Goal: Transaction & Acquisition: Purchase product/service

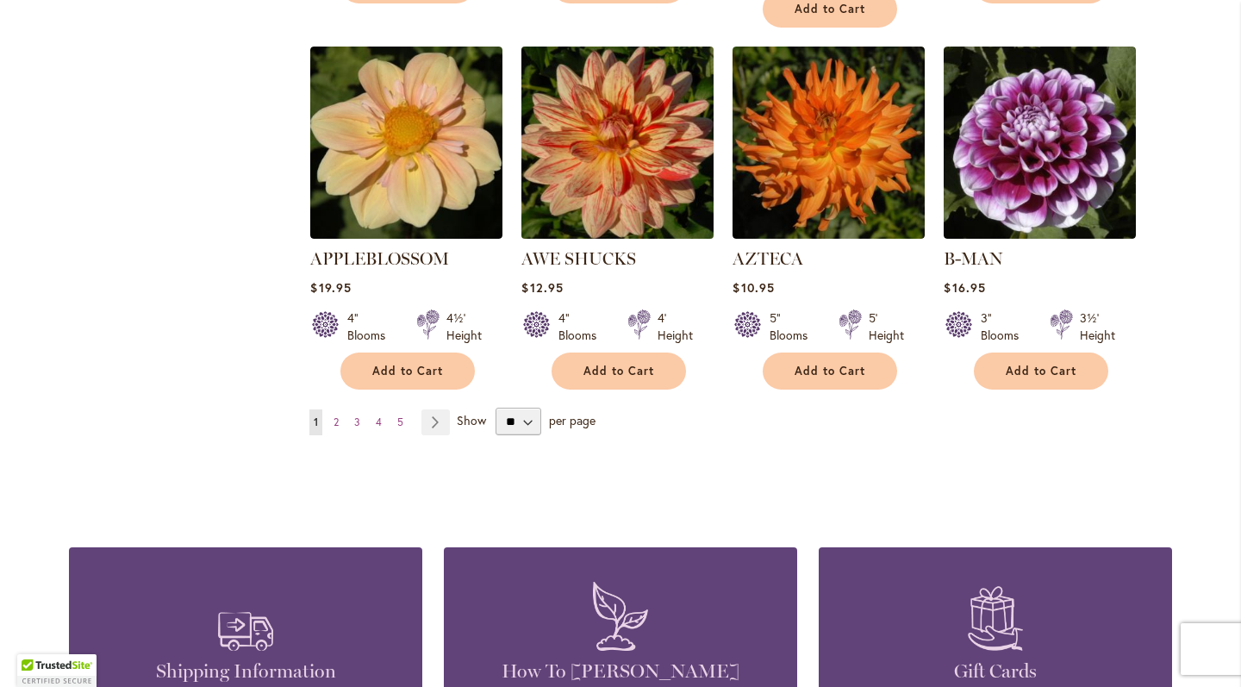
scroll to position [1534, 0]
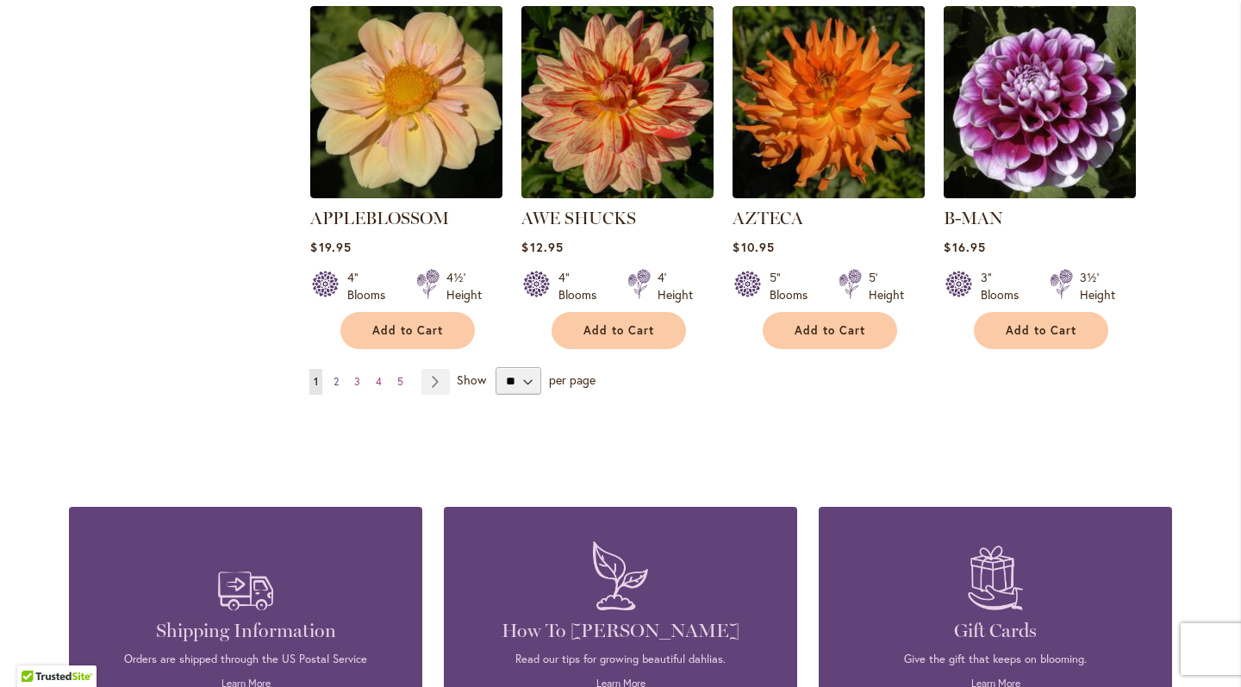
click at [338, 375] on span "2" at bounding box center [336, 381] width 5 height 13
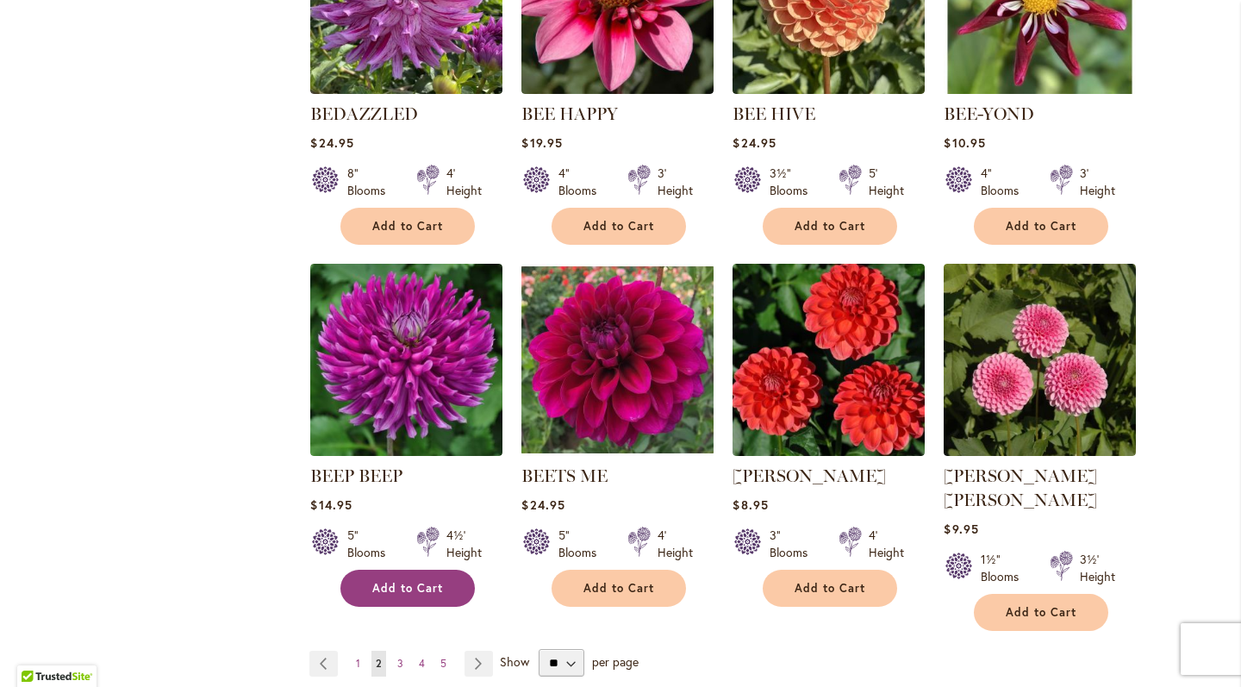
scroll to position [1382, 0]
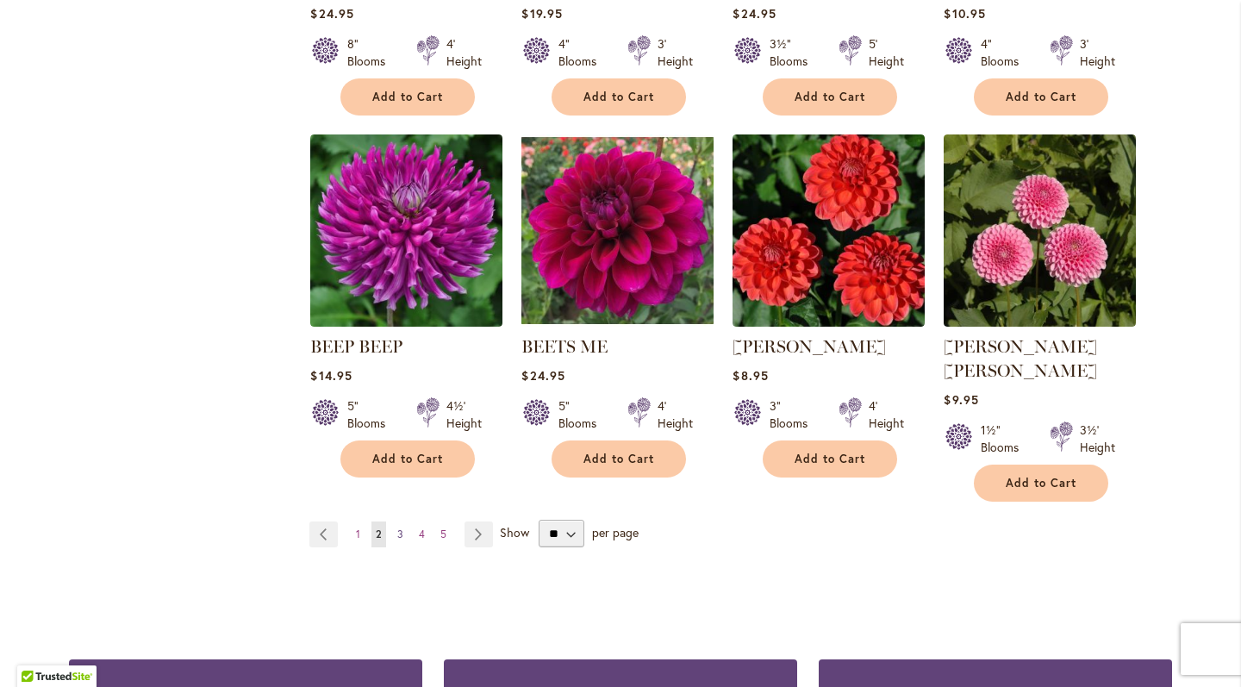
click at [399, 528] on span "3" at bounding box center [400, 534] width 6 height 13
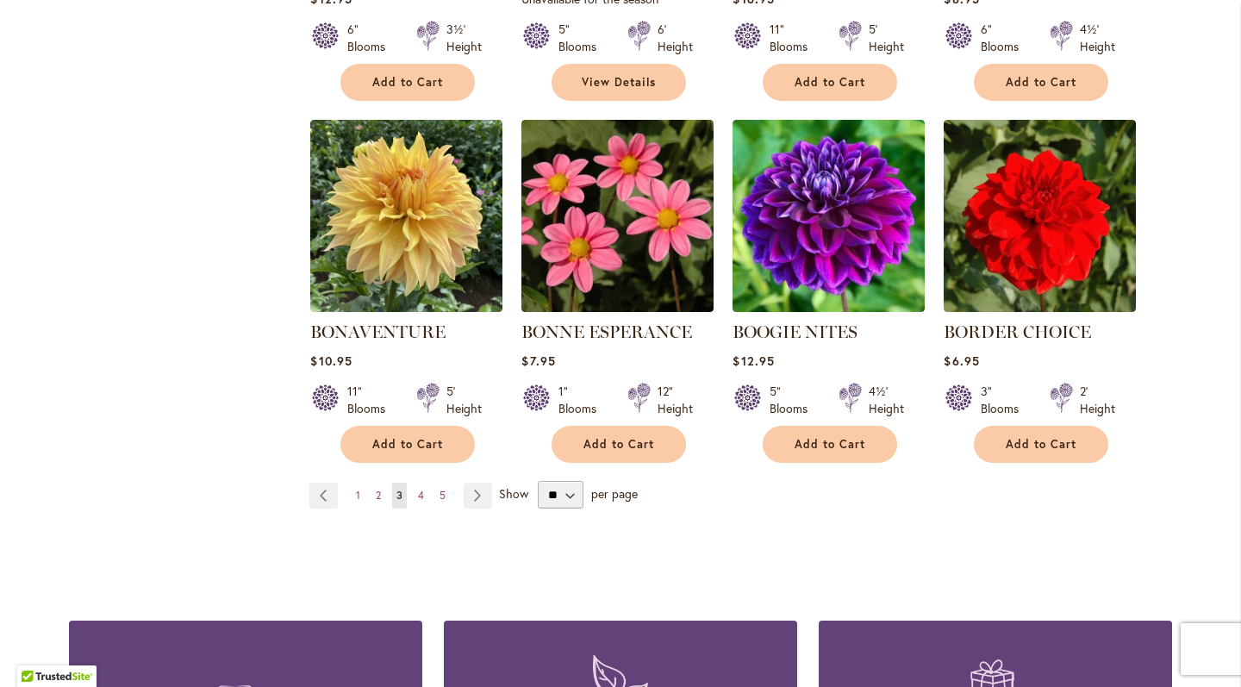
scroll to position [1478, 0]
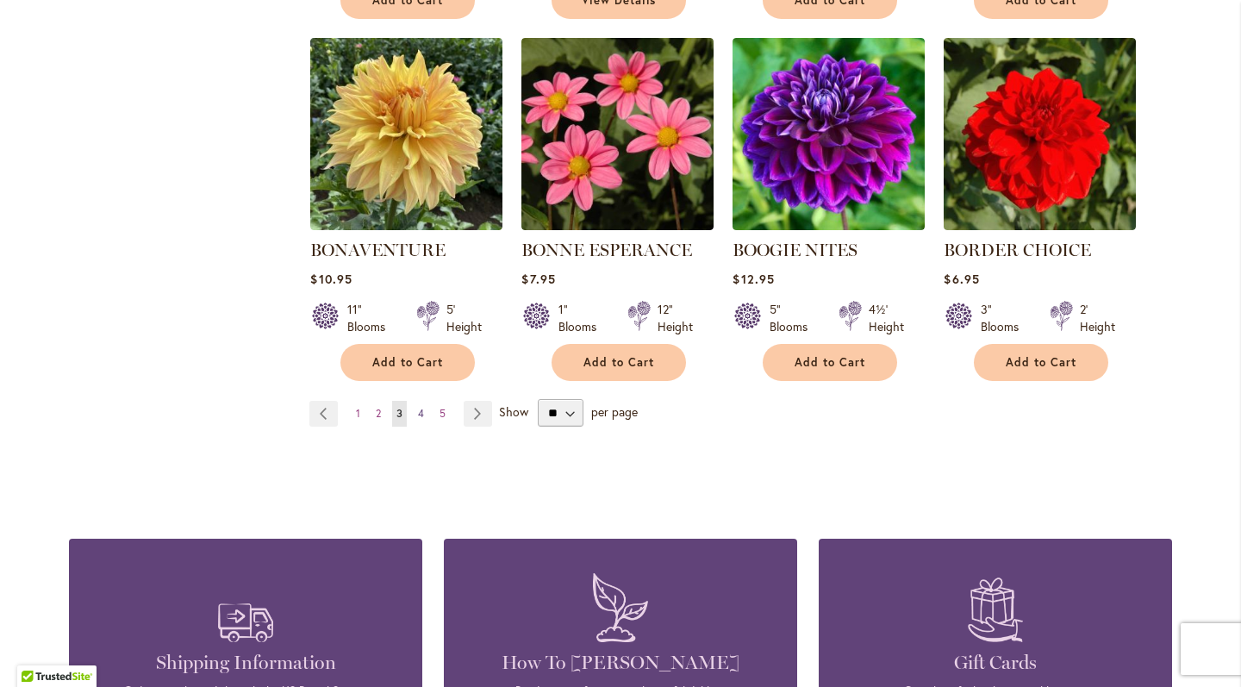
click at [420, 420] on span "4" at bounding box center [421, 413] width 6 height 13
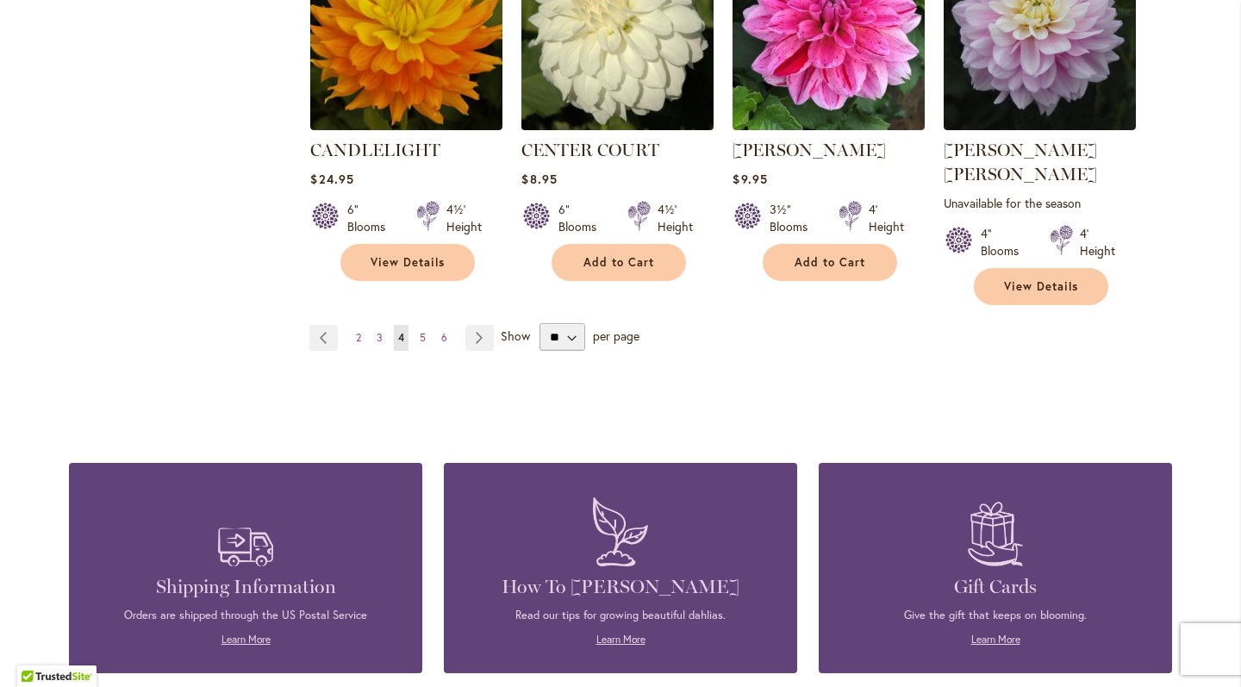
scroll to position [1605, 0]
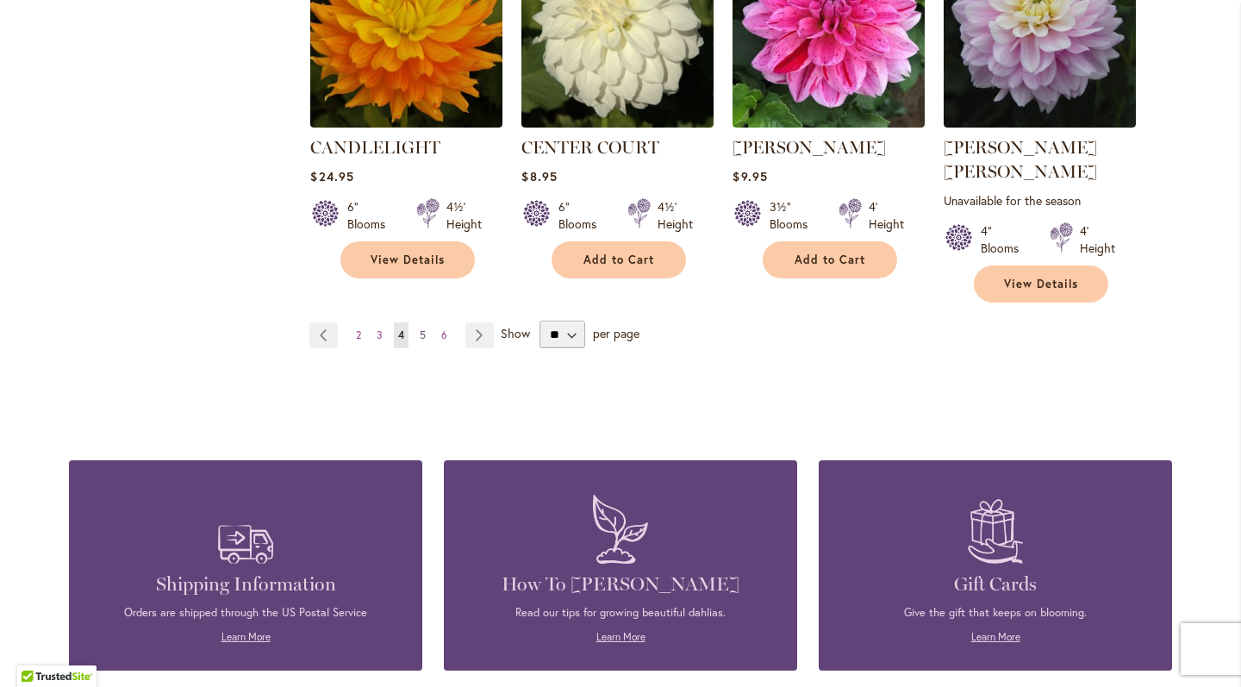
click at [423, 328] on span "5" at bounding box center [423, 334] width 6 height 13
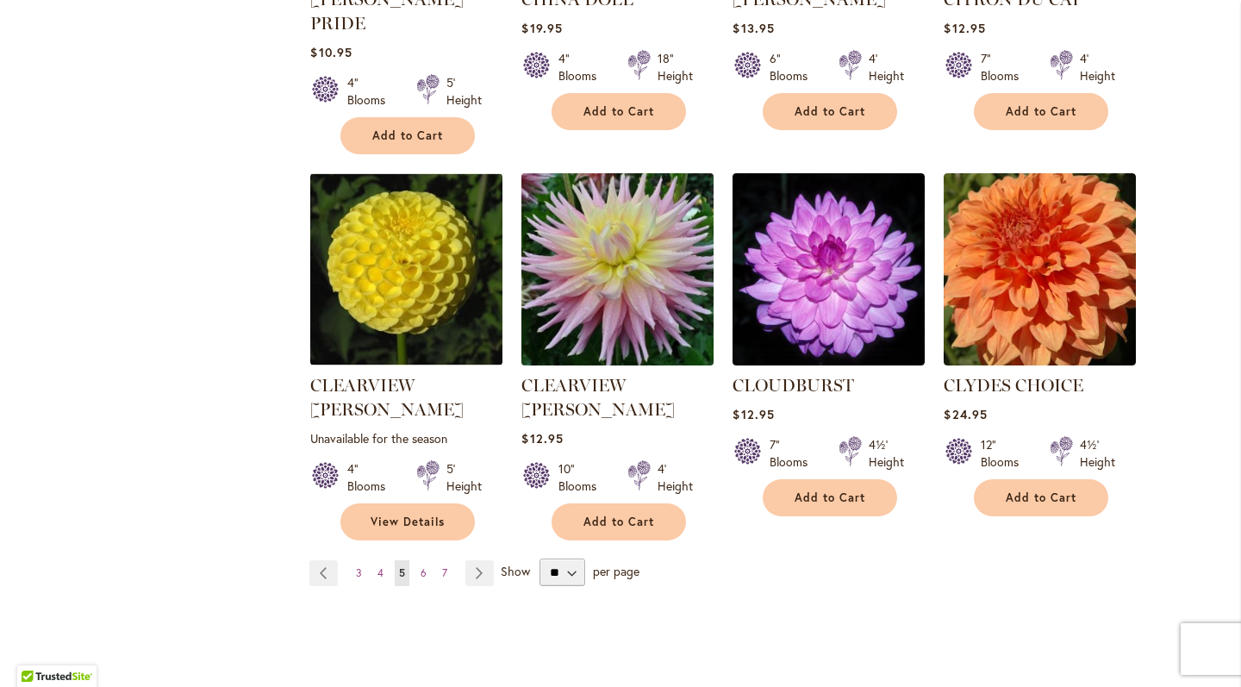
scroll to position [1551, 0]
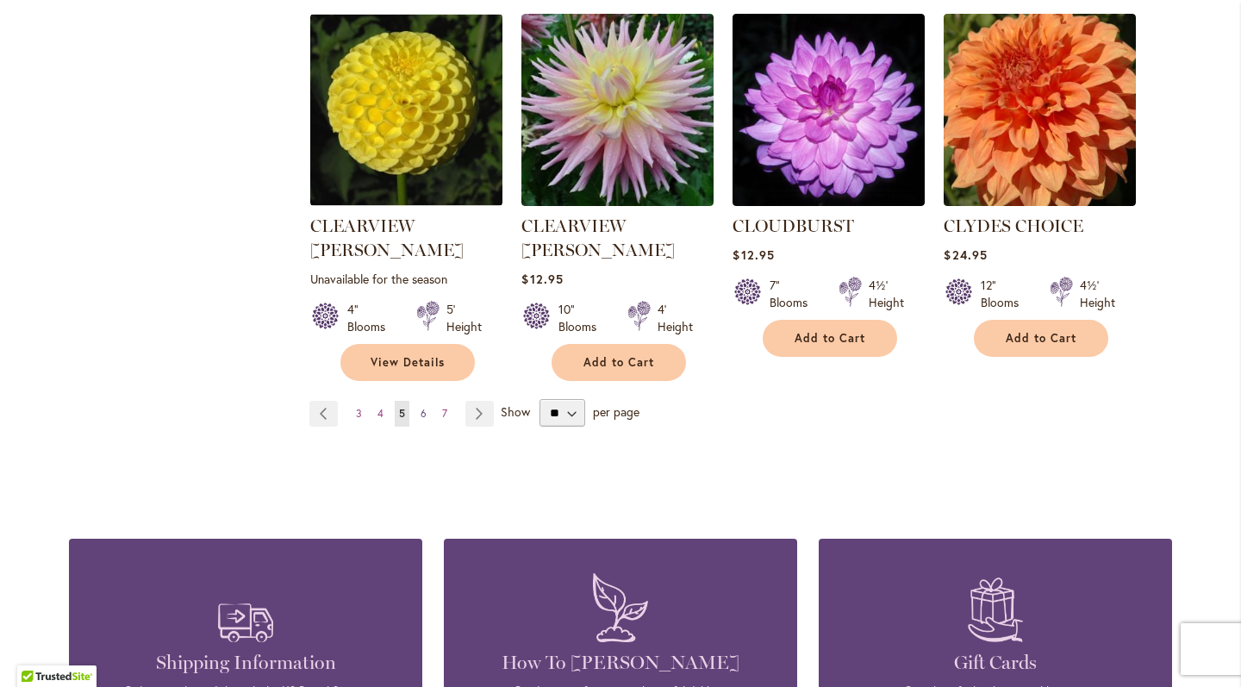
click at [418, 401] on link "Page 6" at bounding box center [423, 414] width 15 height 26
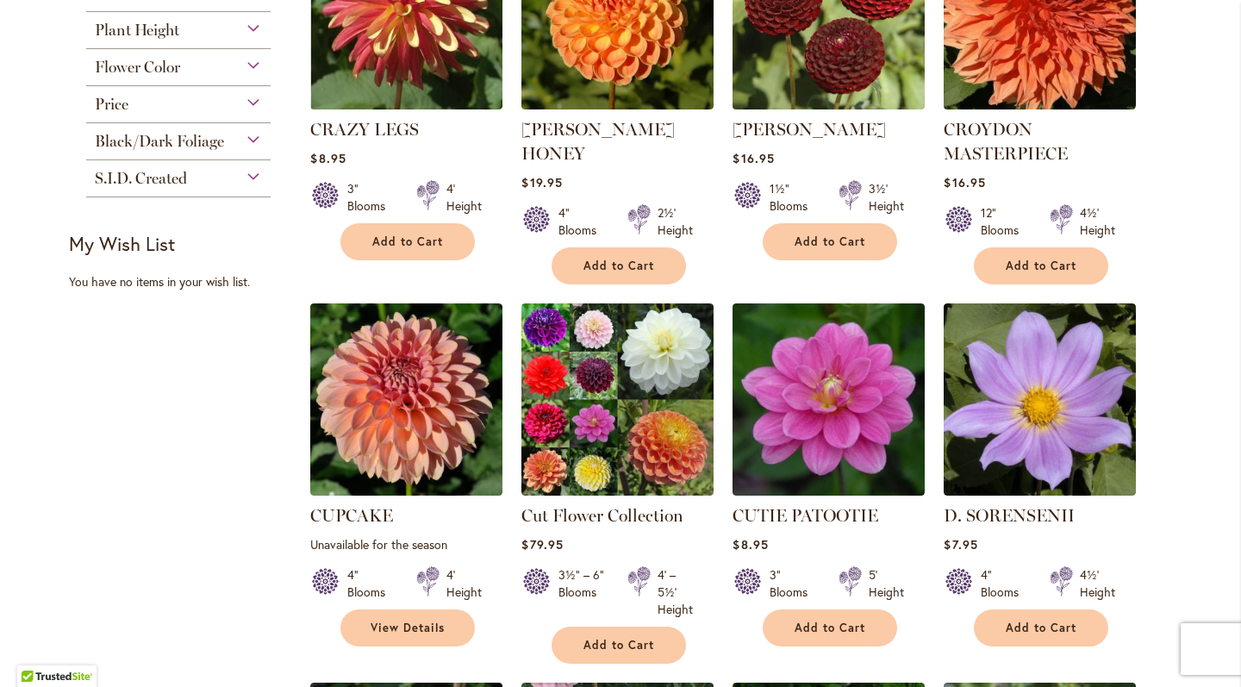
scroll to position [915, 0]
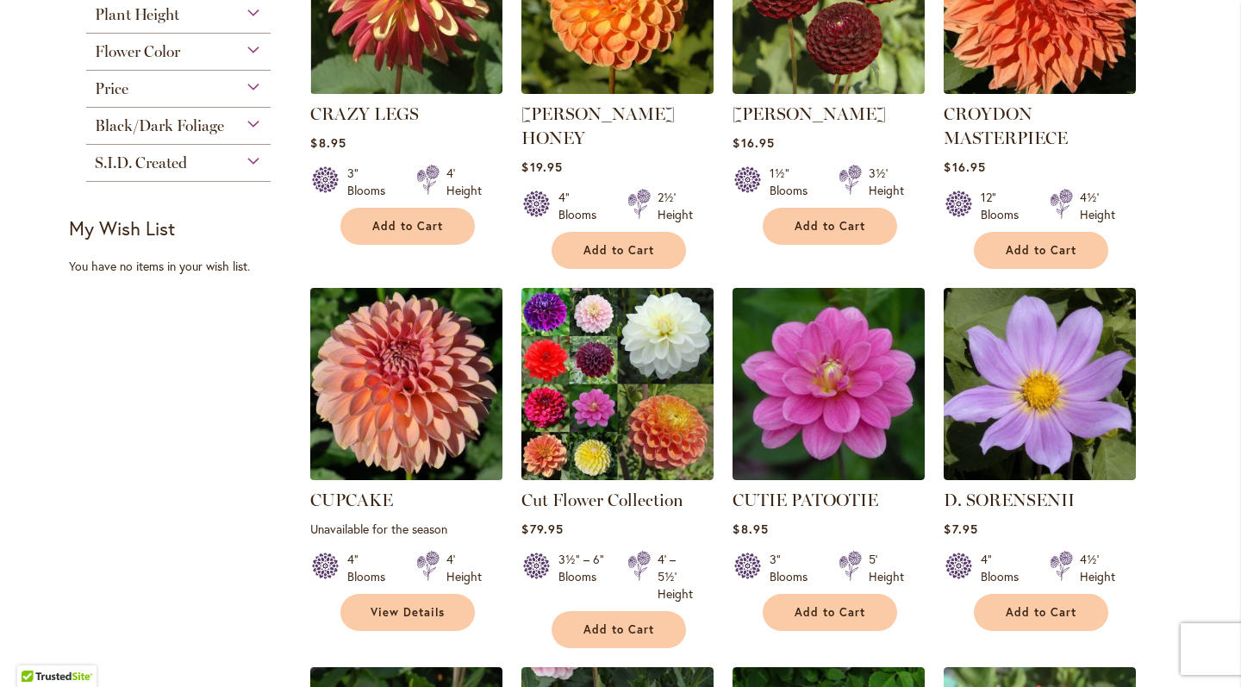
click at [422, 352] on img at bounding box center [407, 385] width 202 height 202
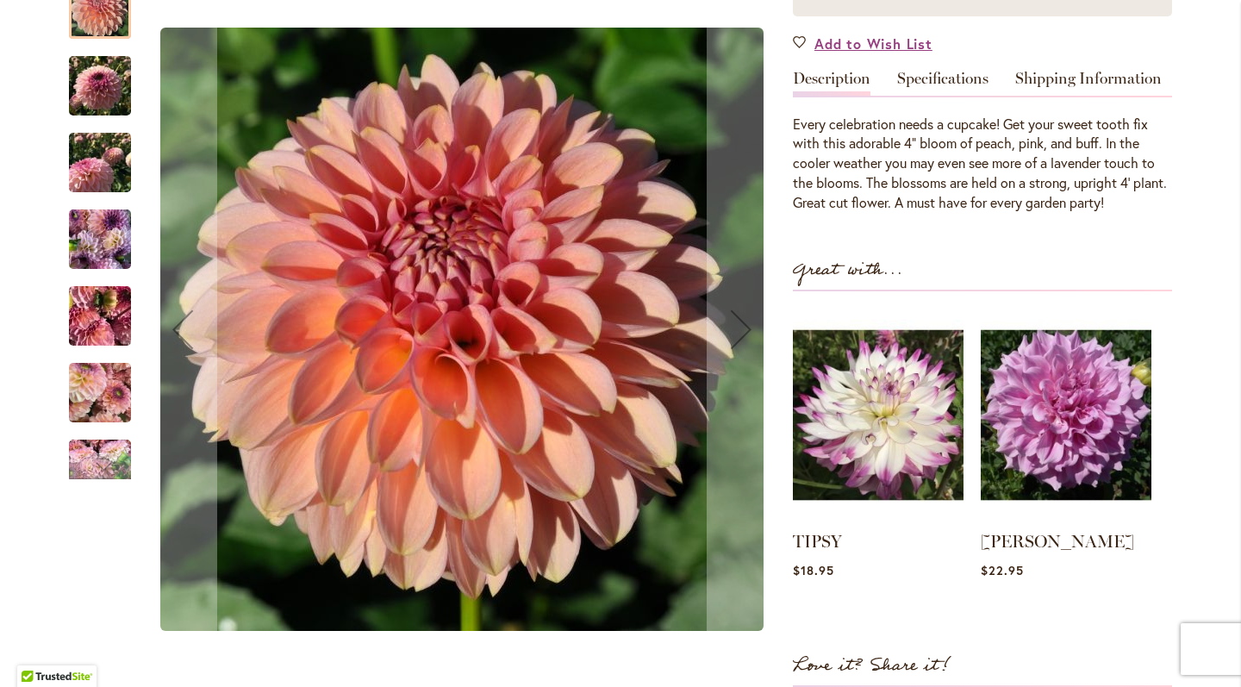
scroll to position [470, 0]
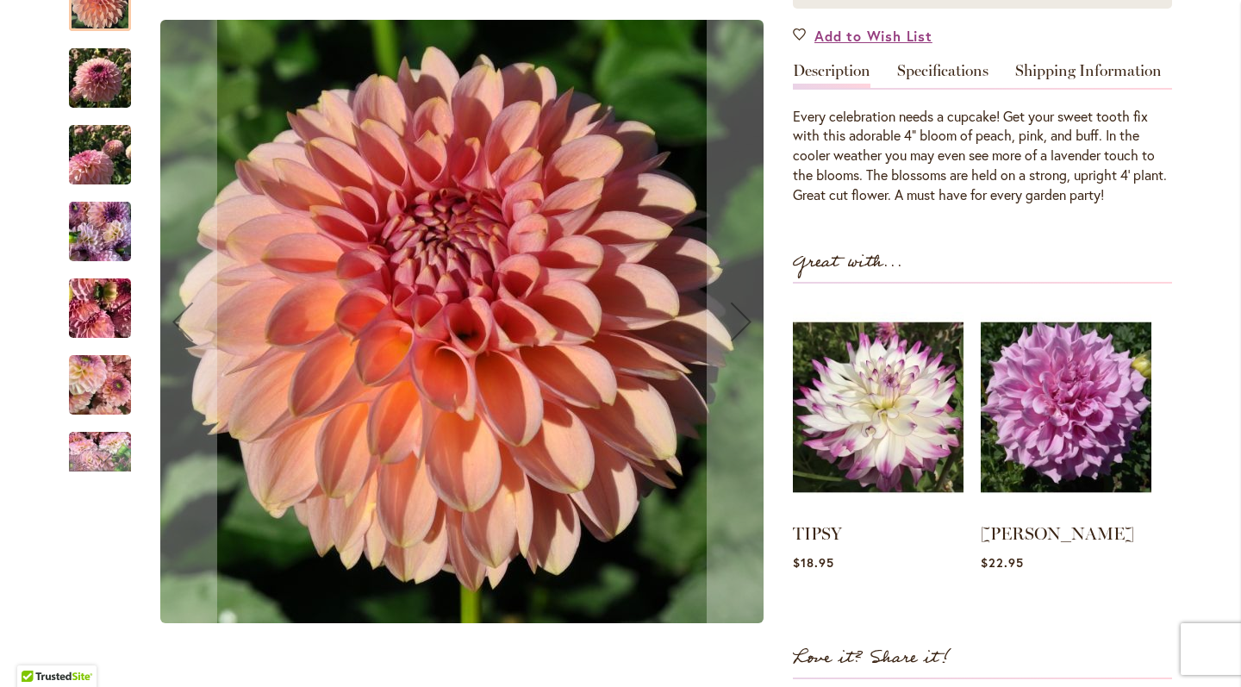
click at [84, 235] on img "CUPCAKE" at bounding box center [100, 232] width 62 height 83
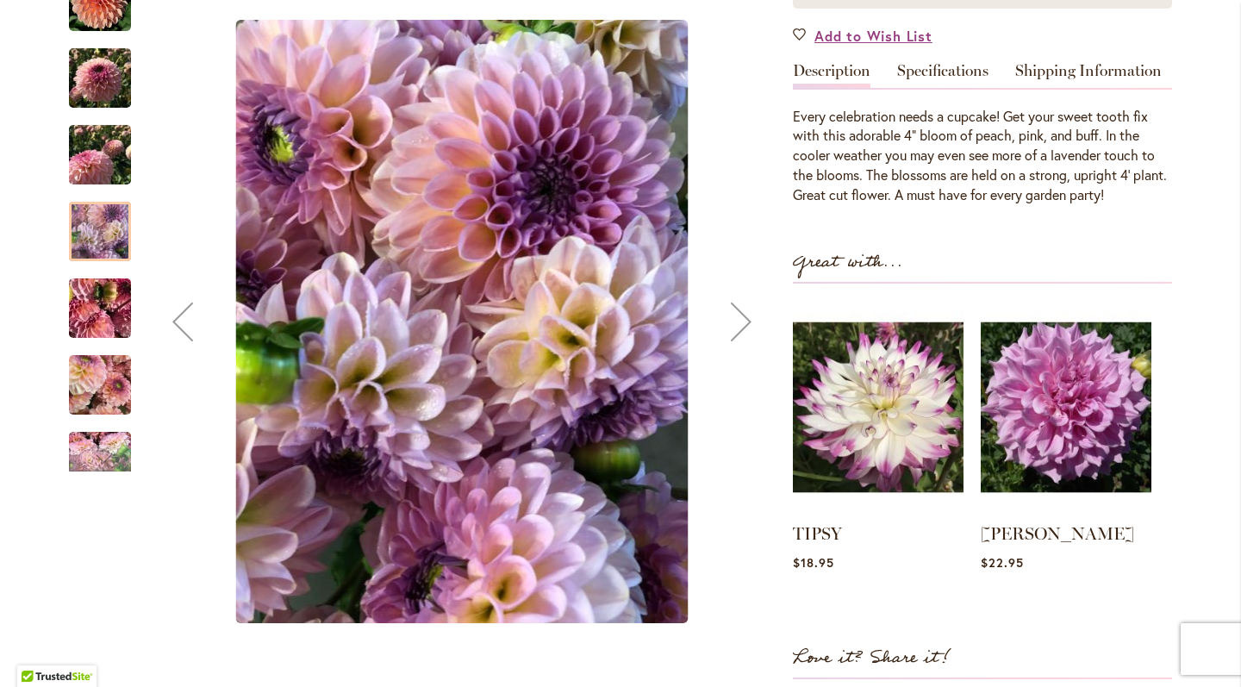
click at [104, 178] on img "CUPCAKE" at bounding box center [100, 155] width 62 height 83
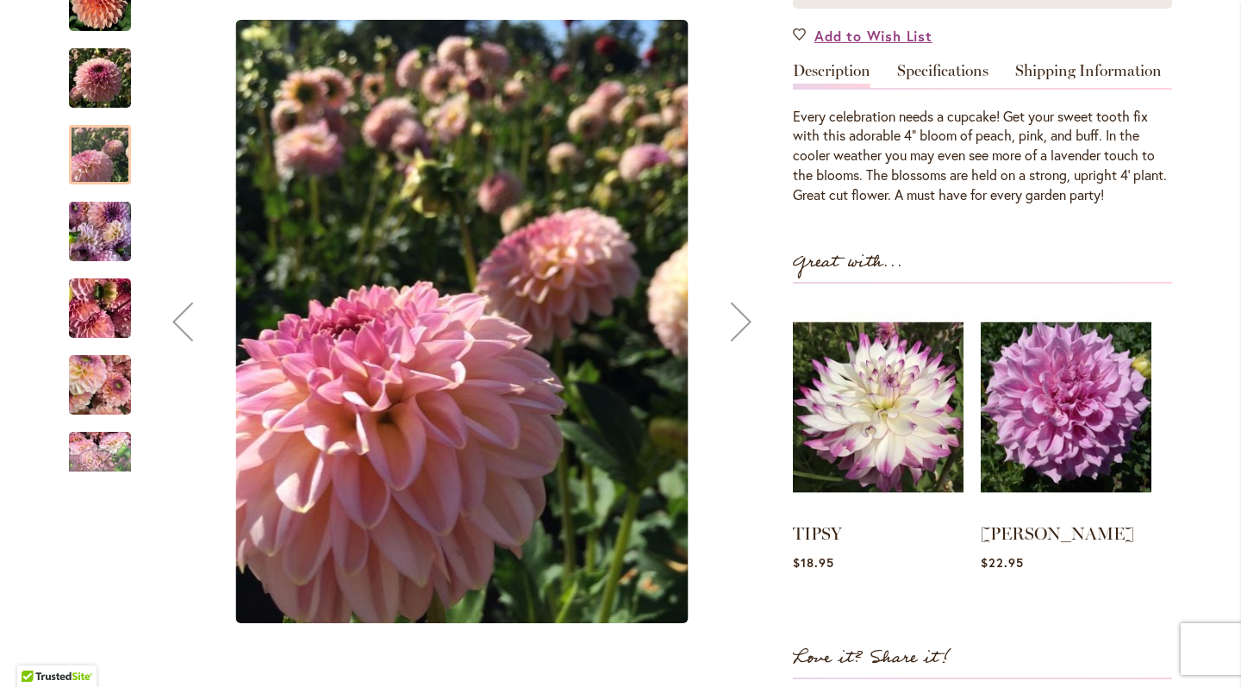
click at [105, 105] on img "CUPCAKE" at bounding box center [100, 78] width 62 height 83
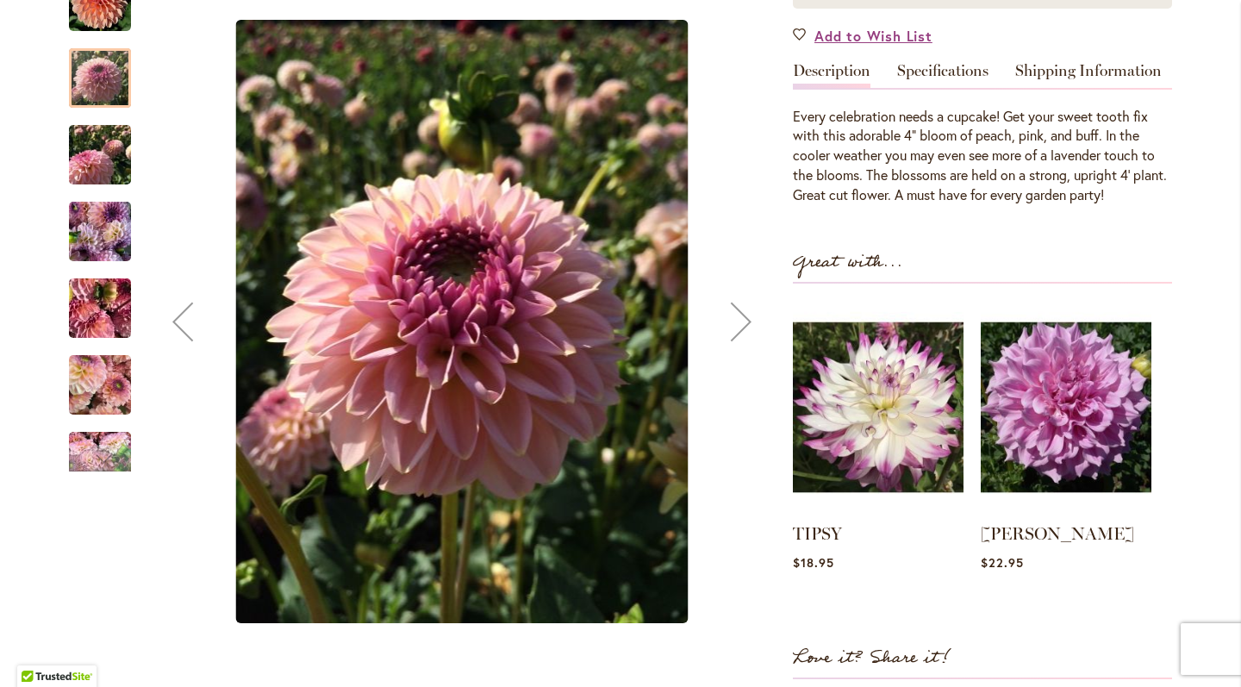
click at [103, 53] on div "CUPCAKE" at bounding box center [108, 69] width 79 height 77
click at [97, 96] on div at bounding box center [100, 77] width 62 height 59
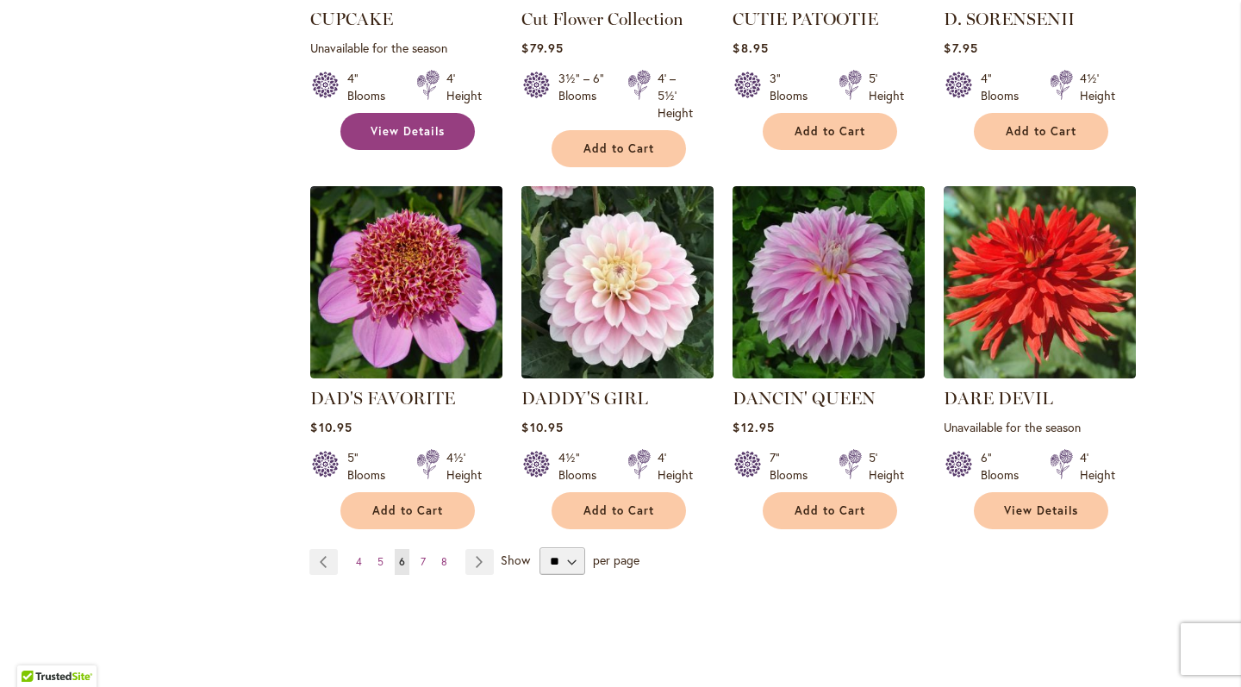
scroll to position [1398, 0]
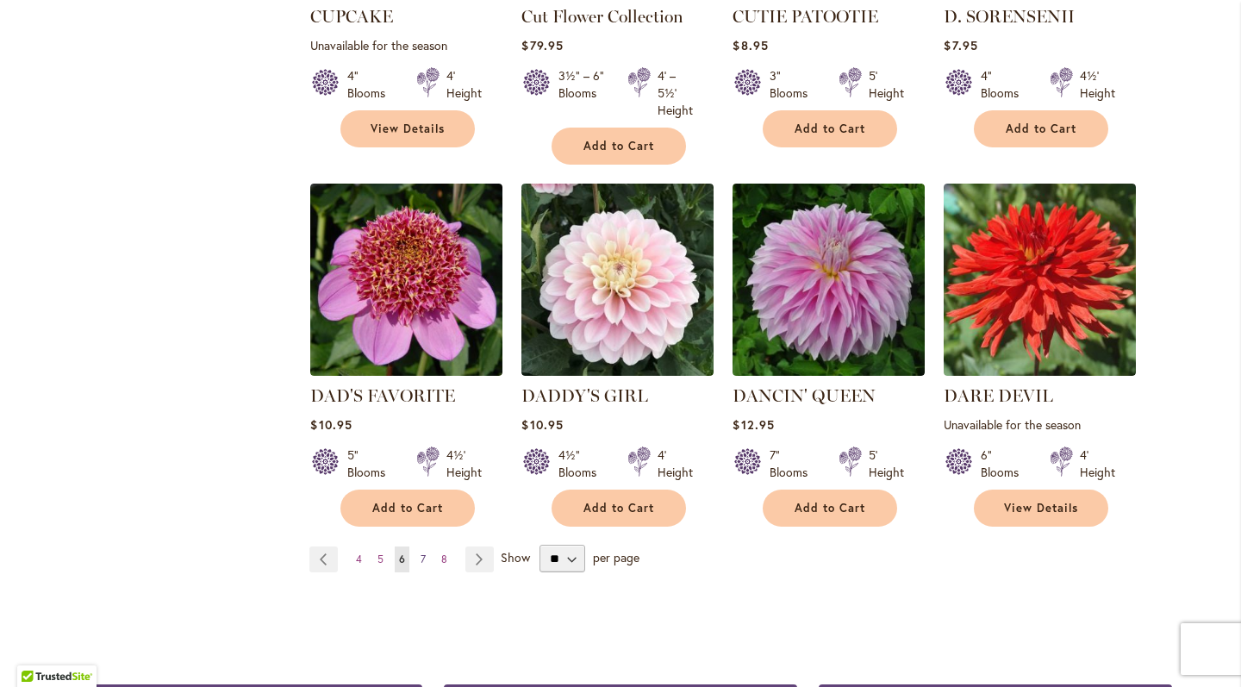
click at [421, 553] on span "7" at bounding box center [423, 559] width 5 height 13
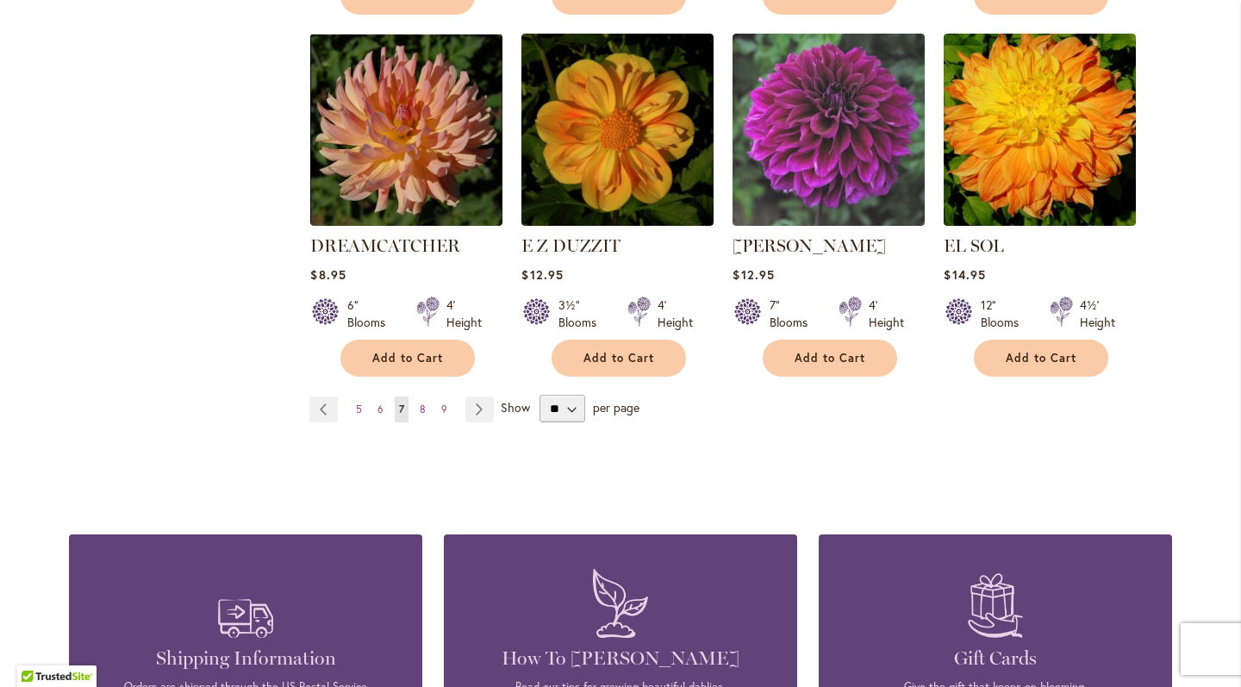
scroll to position [1543, 0]
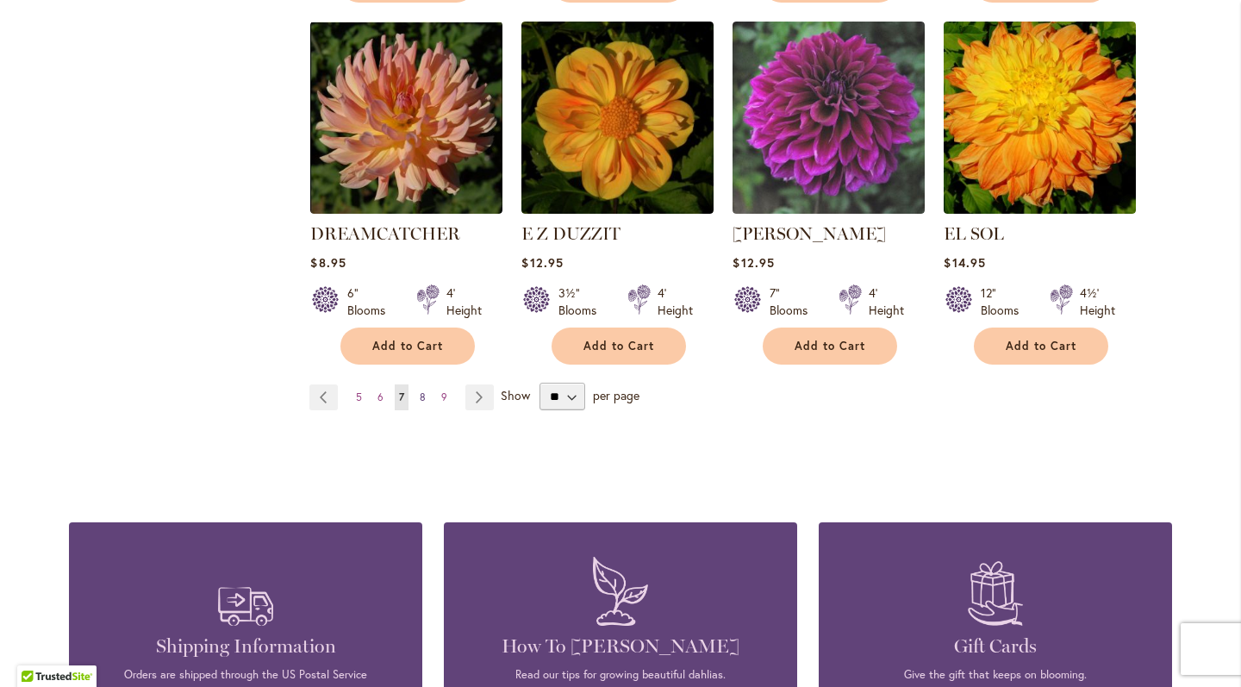
click at [418, 384] on link "Page 8" at bounding box center [422, 397] width 15 height 26
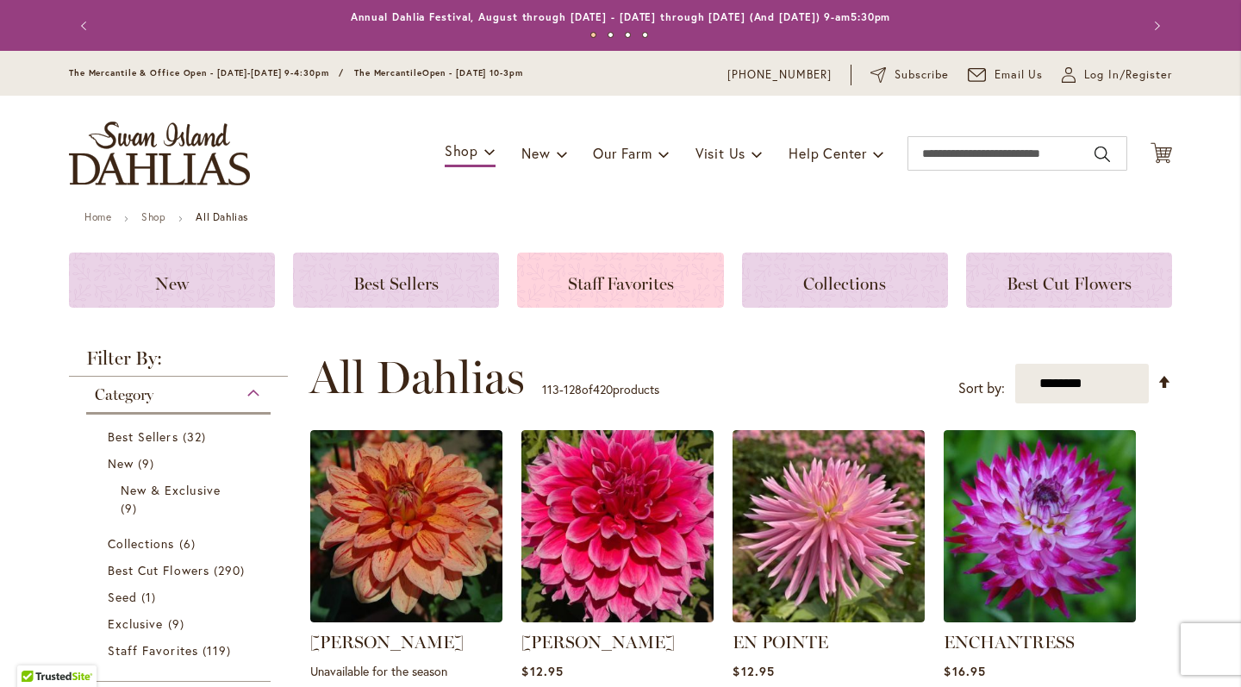
click at [615, 294] on span "Staff Favorites" at bounding box center [621, 283] width 106 height 21
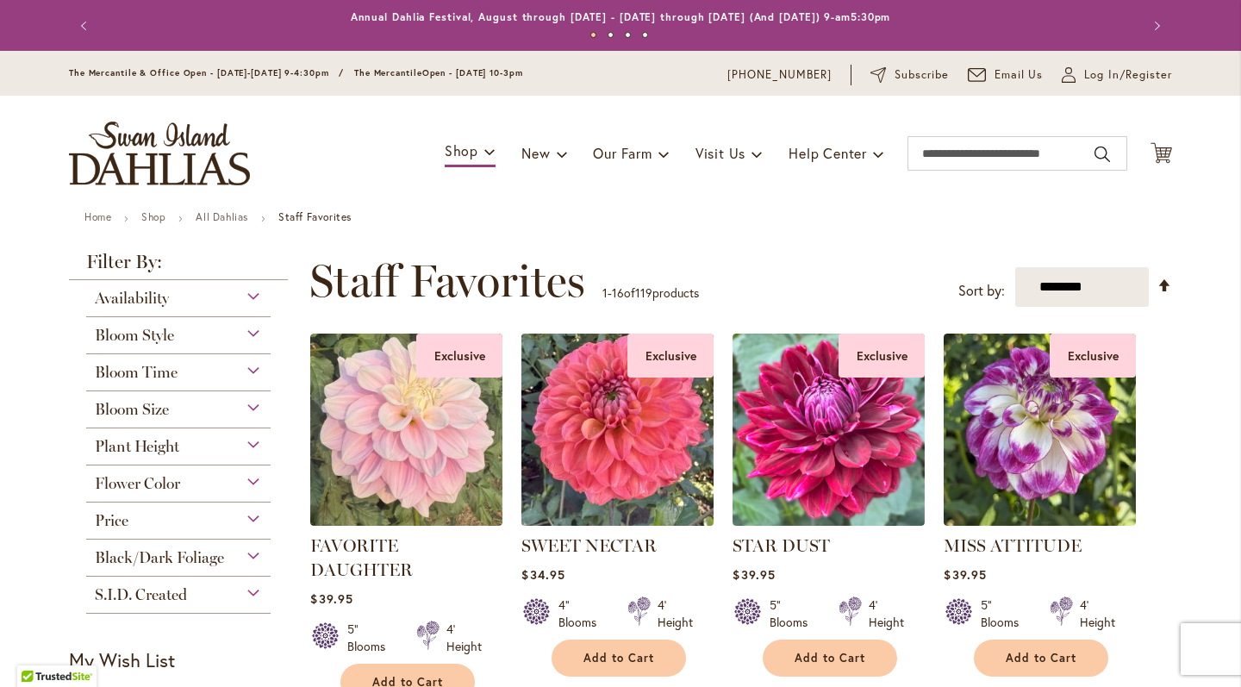
click at [609, 449] on img at bounding box center [618, 429] width 202 height 202
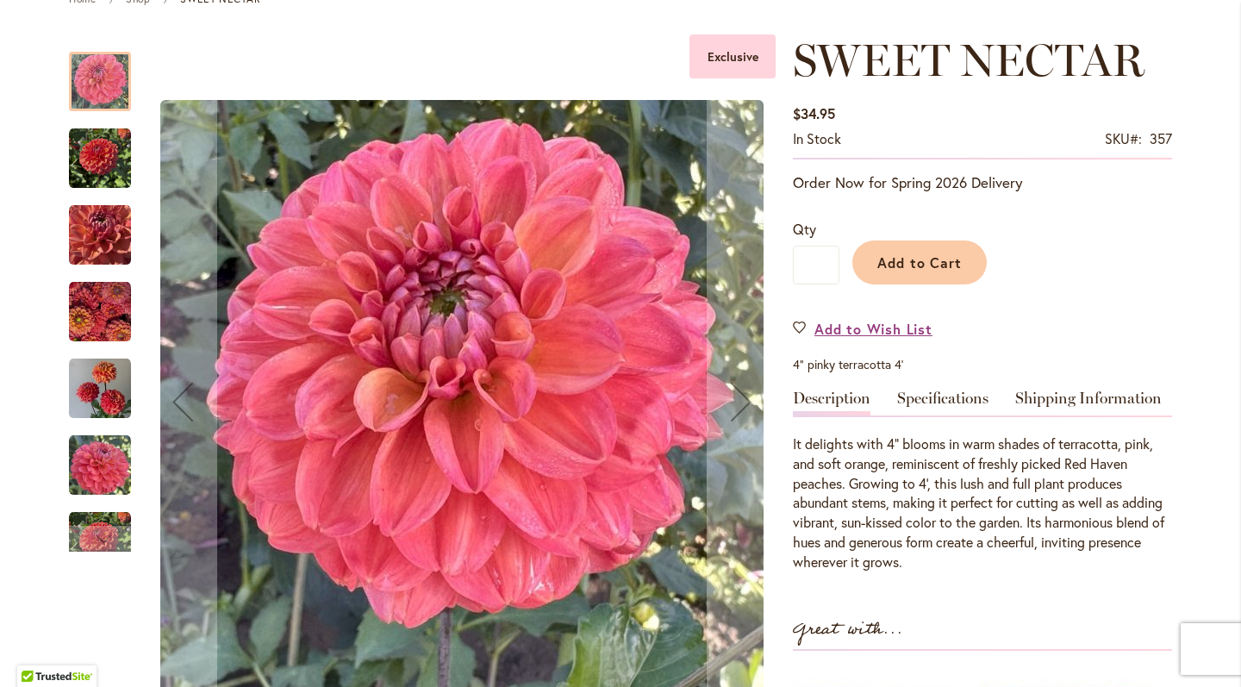
scroll to position [223, 0]
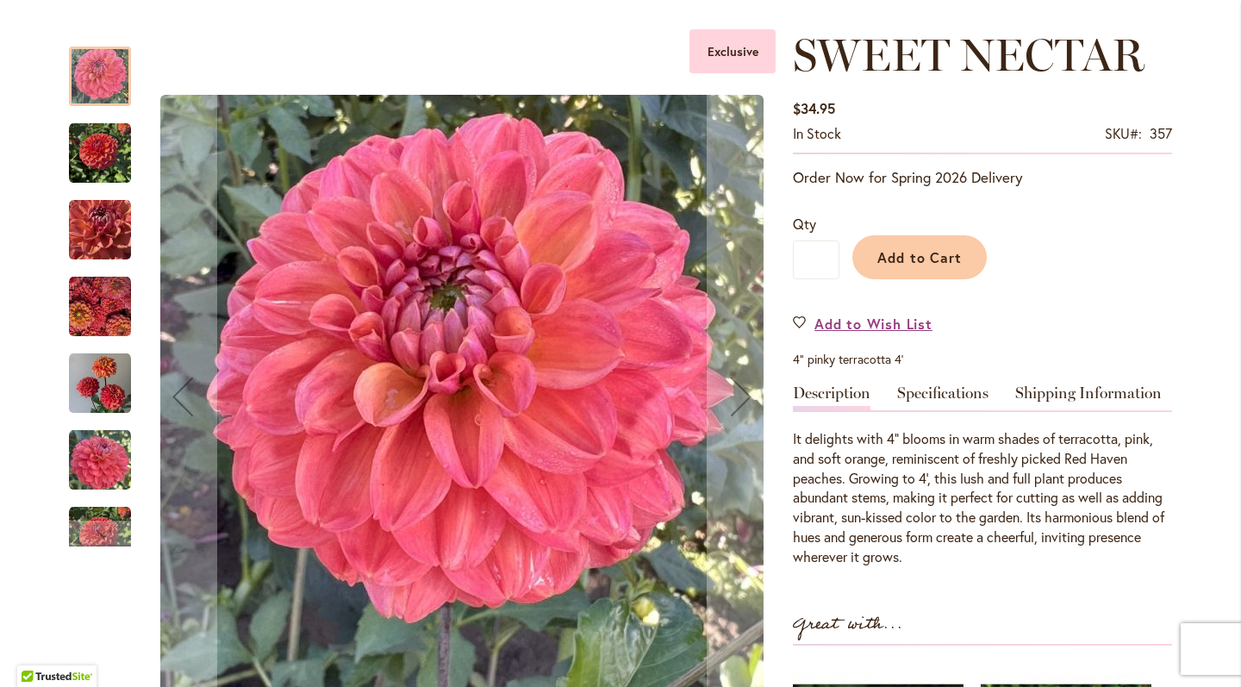
click at [104, 384] on img "SWEET NECTAR" at bounding box center [100, 384] width 62 height 62
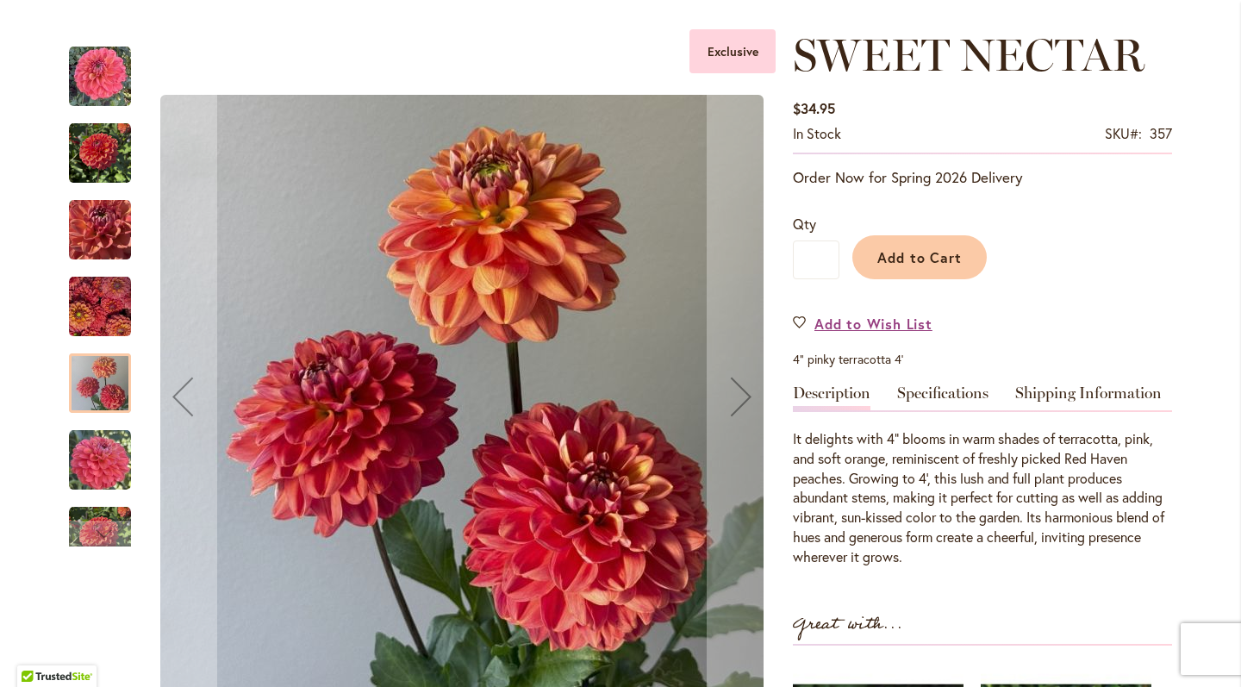
click at [93, 318] on img "SWEET NECTAR" at bounding box center [100, 307] width 62 height 62
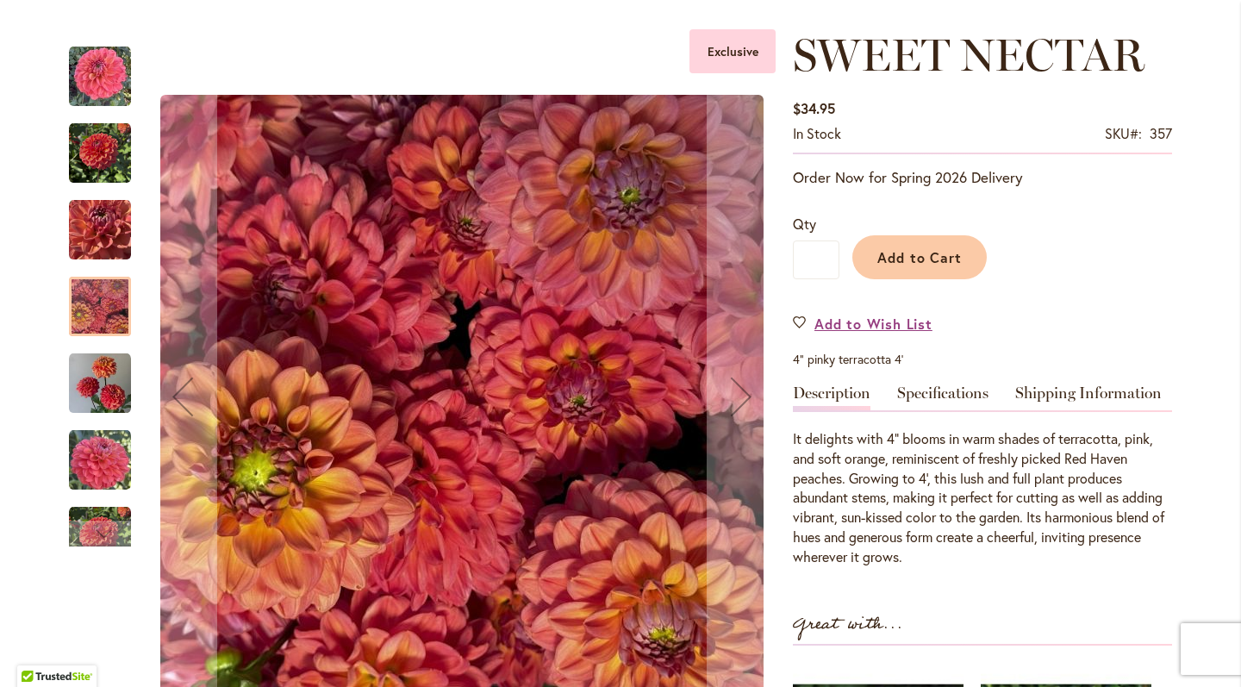
click at [95, 248] on img "SWEET NECTAR" at bounding box center [100, 230] width 62 height 62
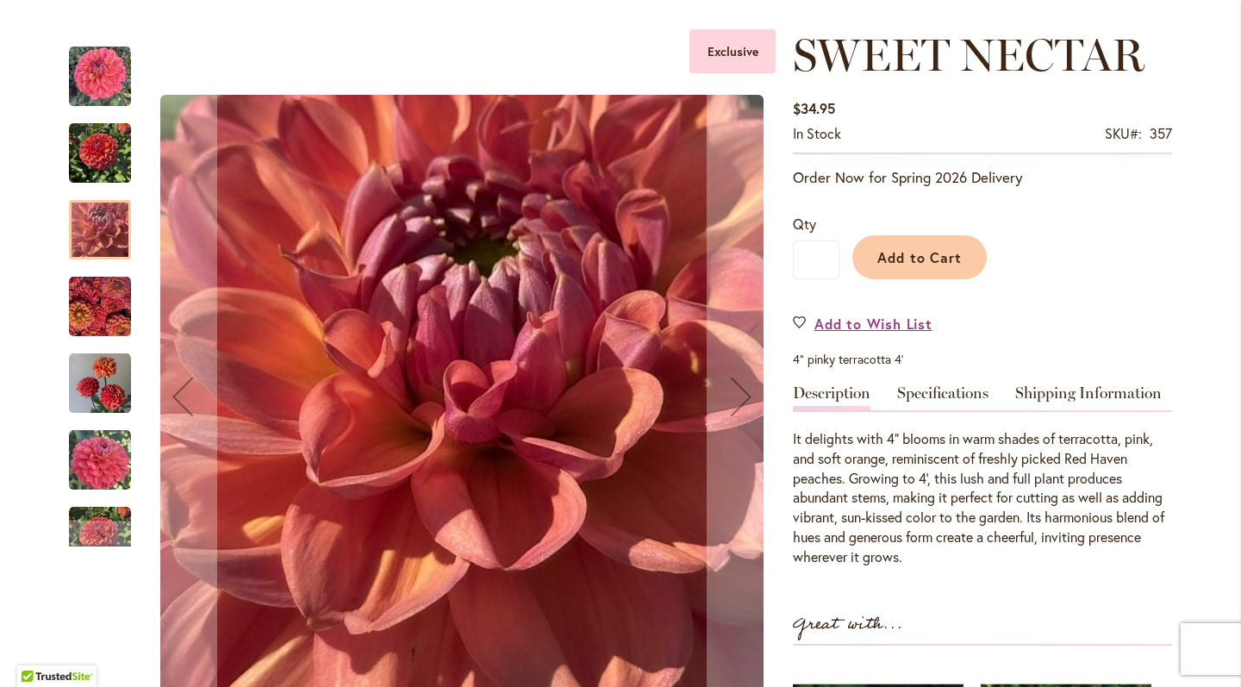
click at [92, 166] on img "SWEET NECTAR" at bounding box center [100, 153] width 62 height 62
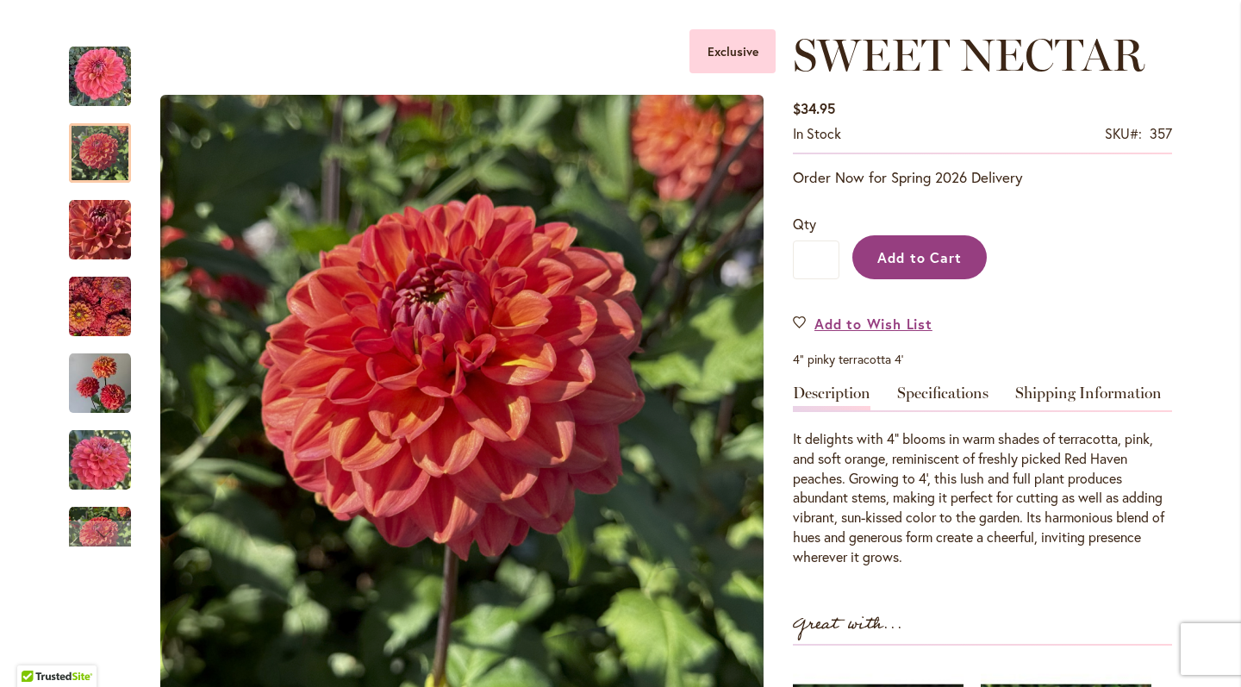
click at [953, 279] on button "Add to Cart" at bounding box center [920, 257] width 134 height 44
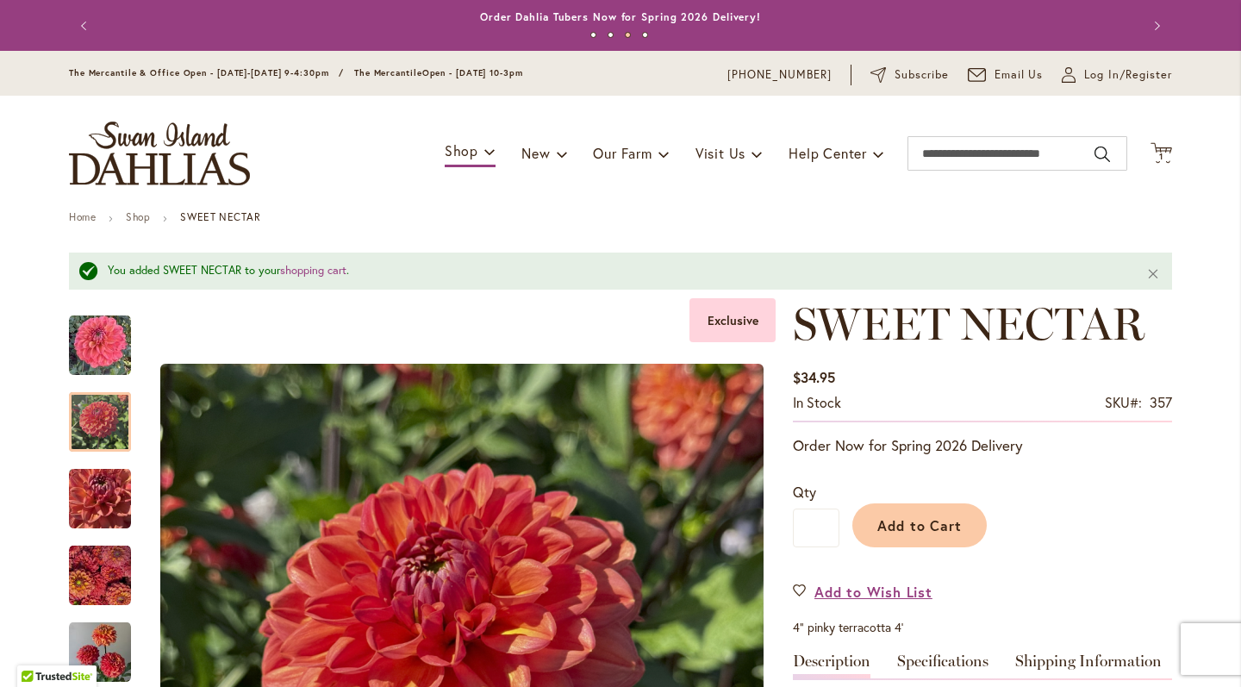
scroll to position [0, 0]
click at [1168, 161] on span "1 1 items" at bounding box center [1161, 157] width 17 height 9
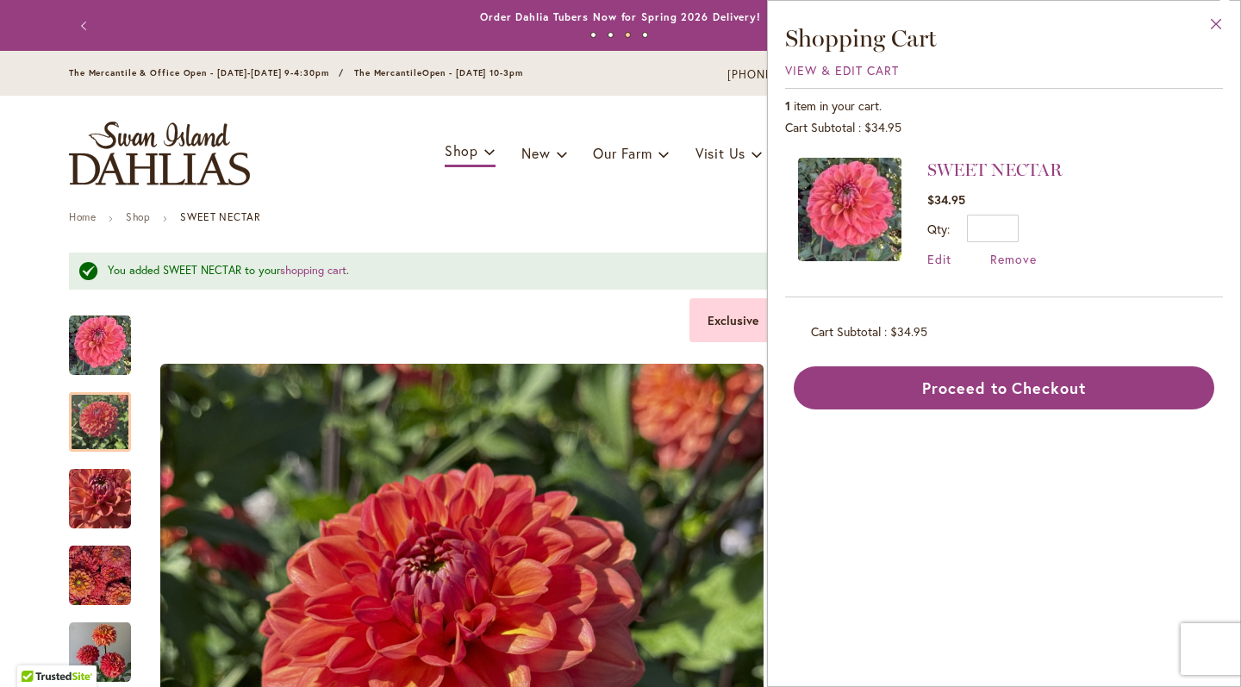
click at [1221, 22] on button "Close" at bounding box center [1216, 28] width 47 height 54
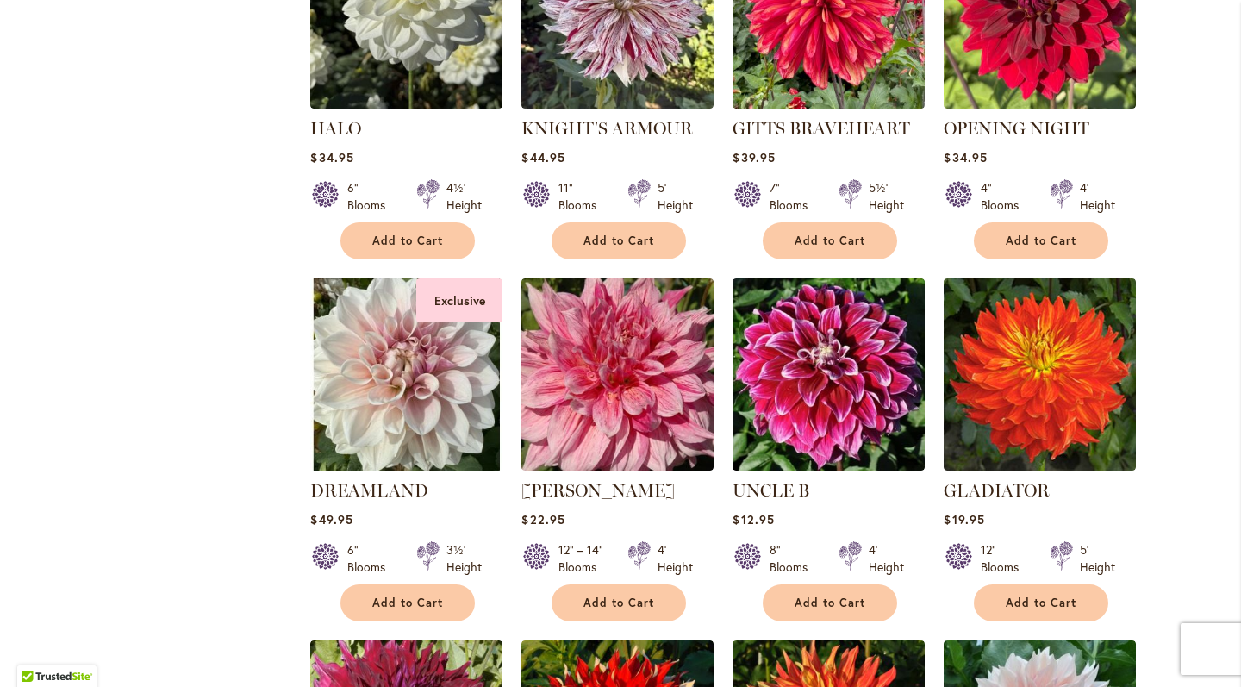
scroll to position [809, 0]
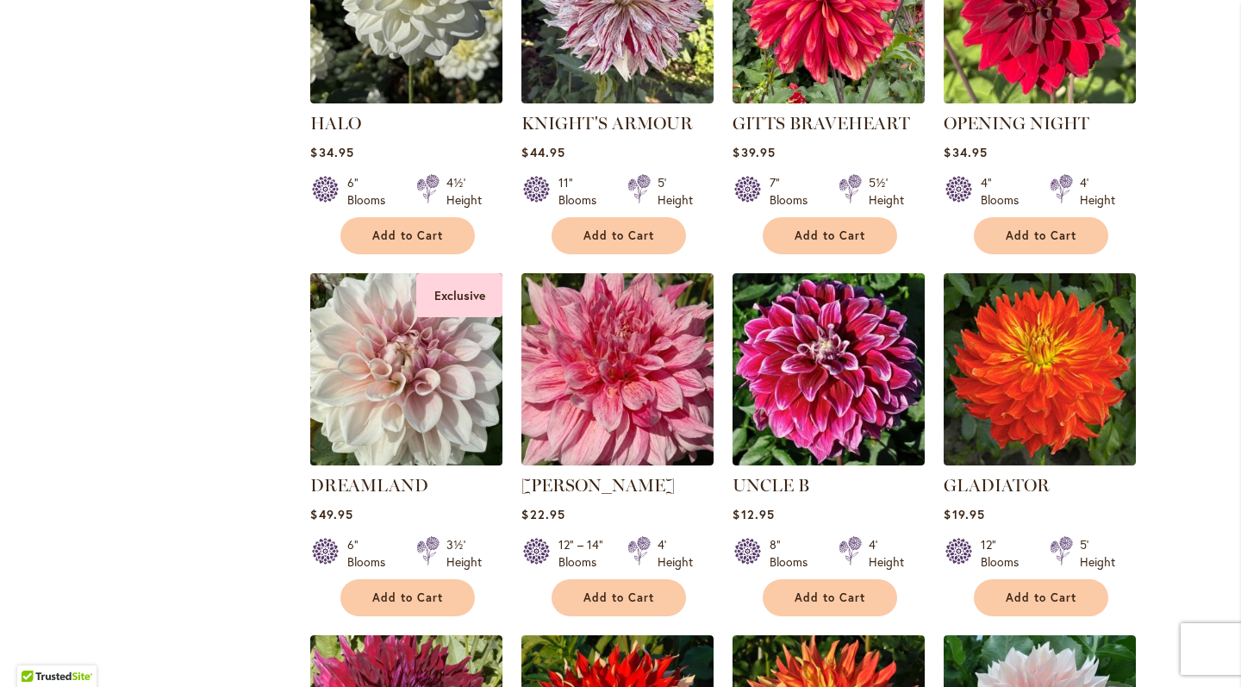
click at [430, 397] on img at bounding box center [407, 369] width 202 height 202
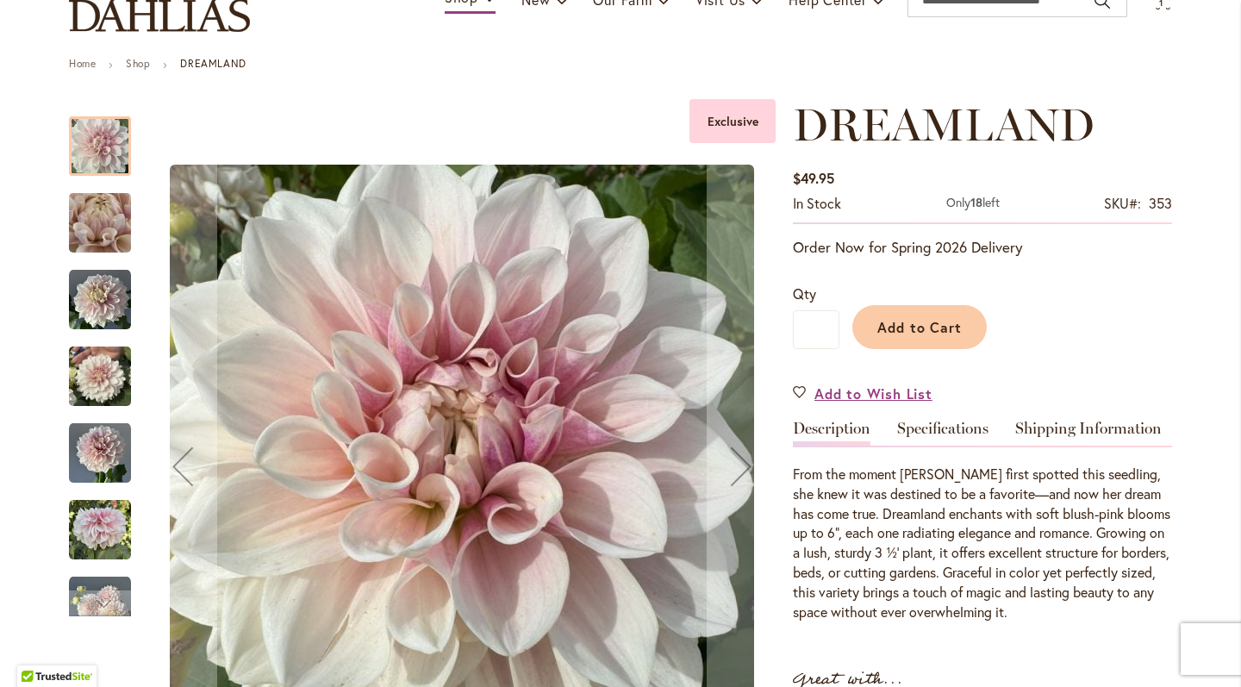
scroll to position [364, 0]
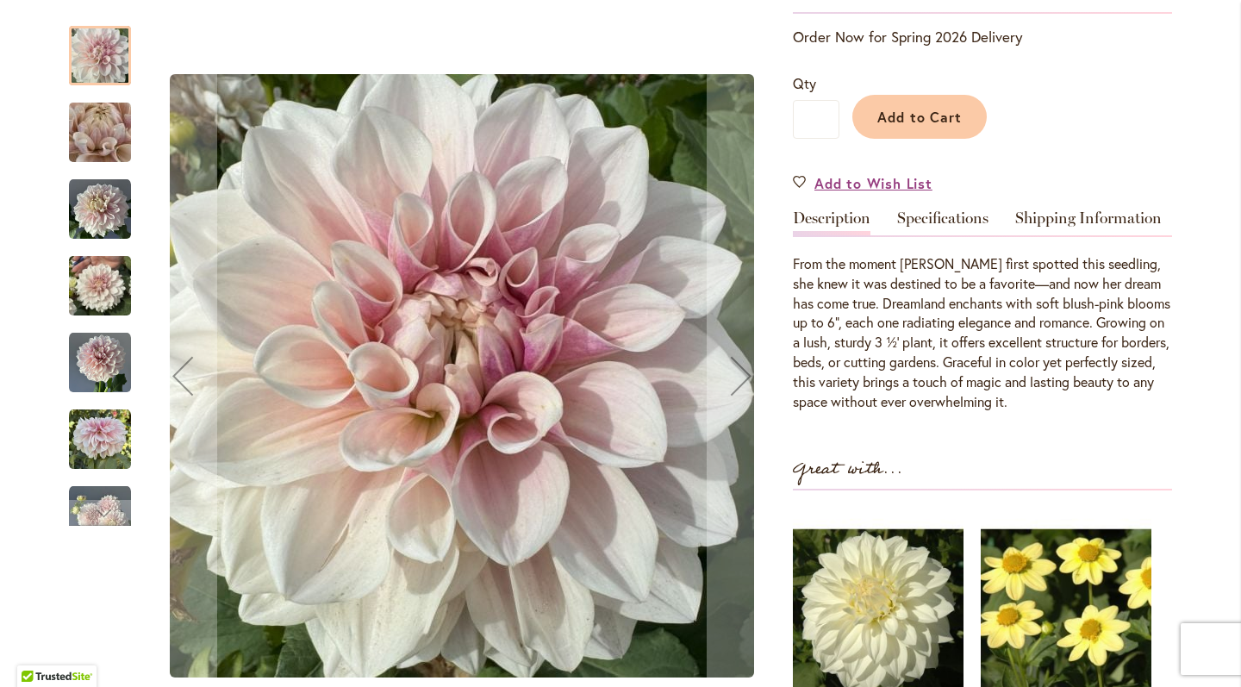
click at [101, 285] on img "DREAMLAND" at bounding box center [100, 286] width 62 height 83
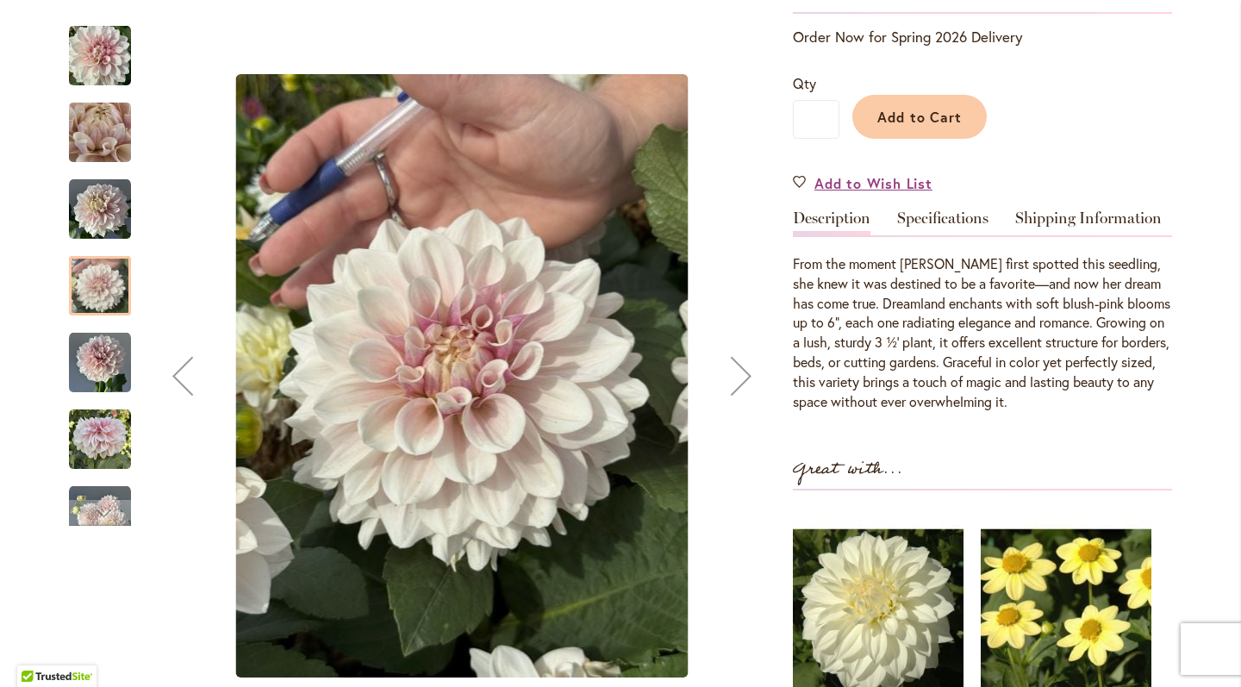
click at [103, 364] on img "DREAMLAND" at bounding box center [100, 363] width 62 height 62
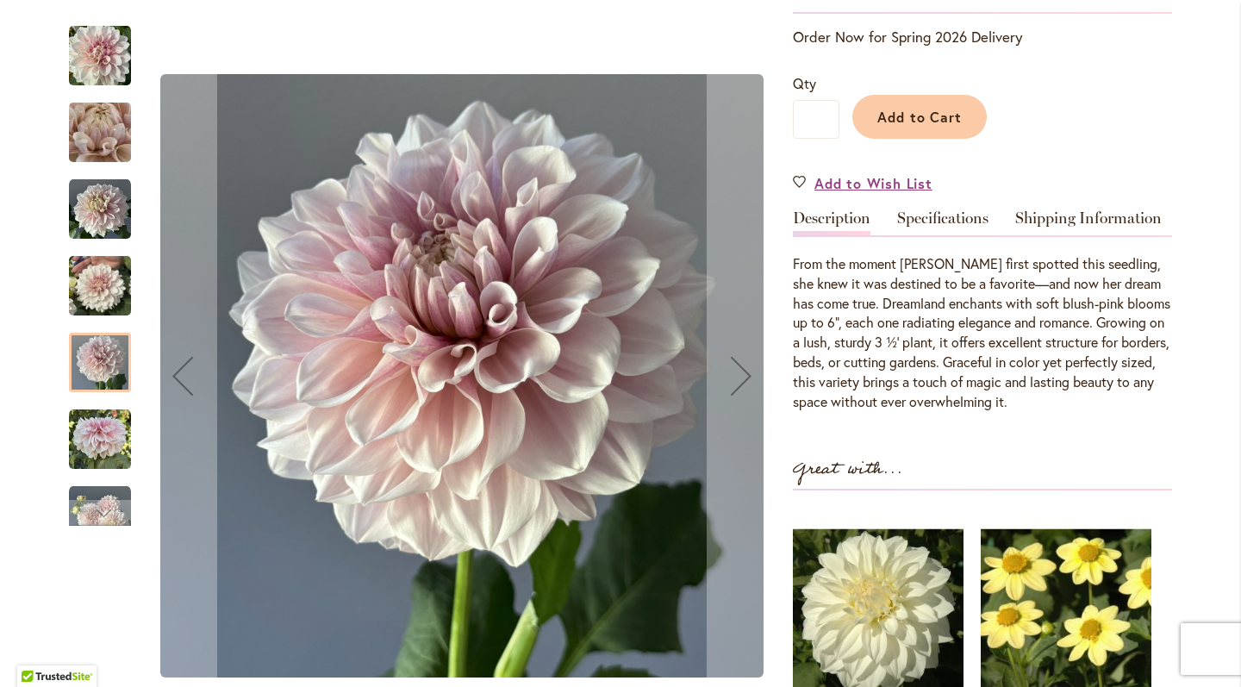
click at [97, 490] on img "DREAMLAND" at bounding box center [100, 516] width 62 height 62
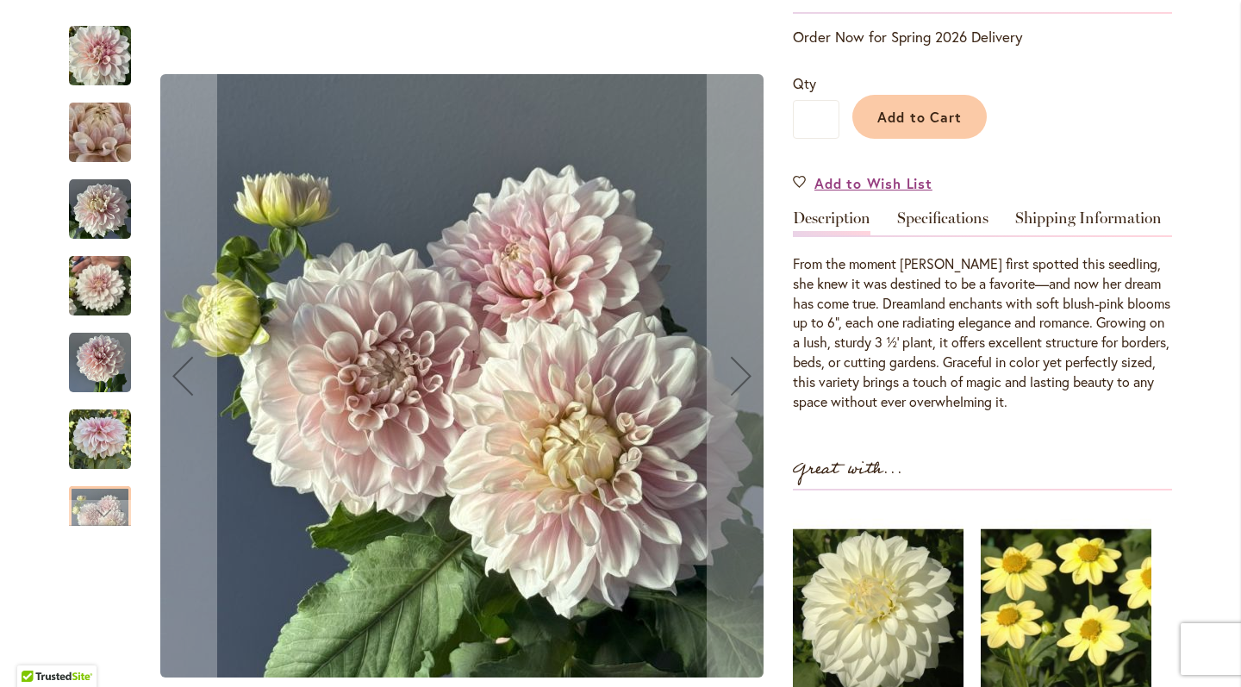
click at [104, 228] on img "DREAMLAND" at bounding box center [100, 209] width 62 height 62
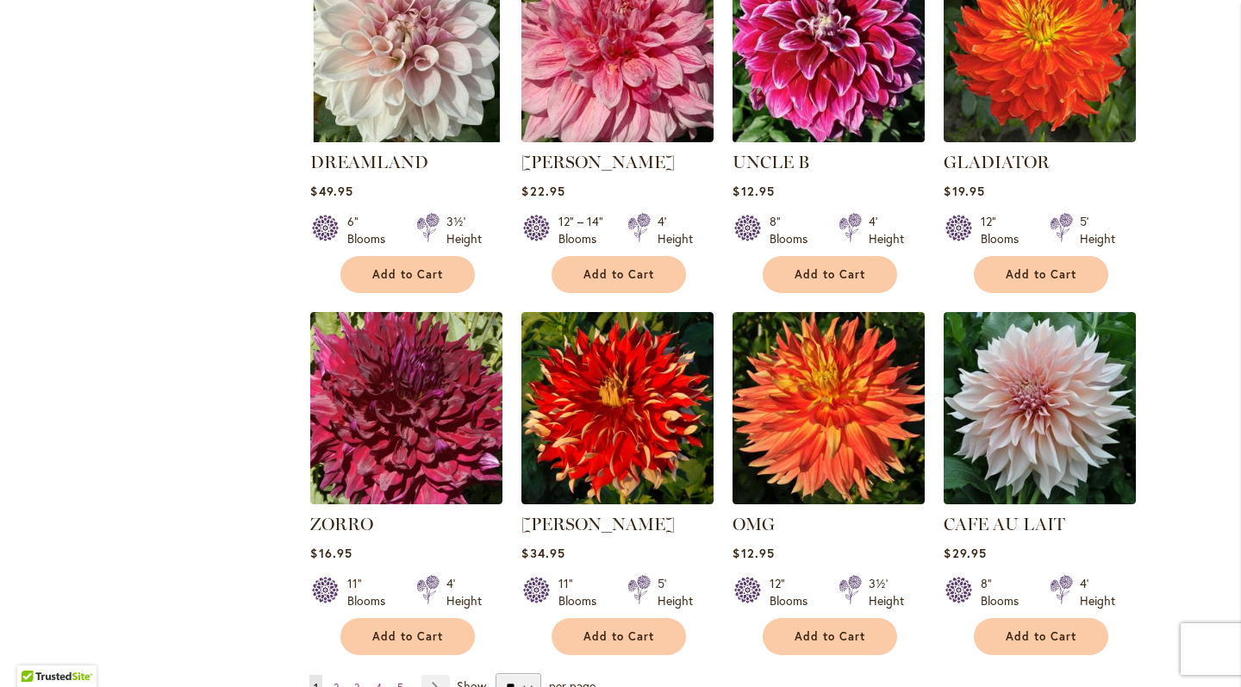
scroll to position [1153, 0]
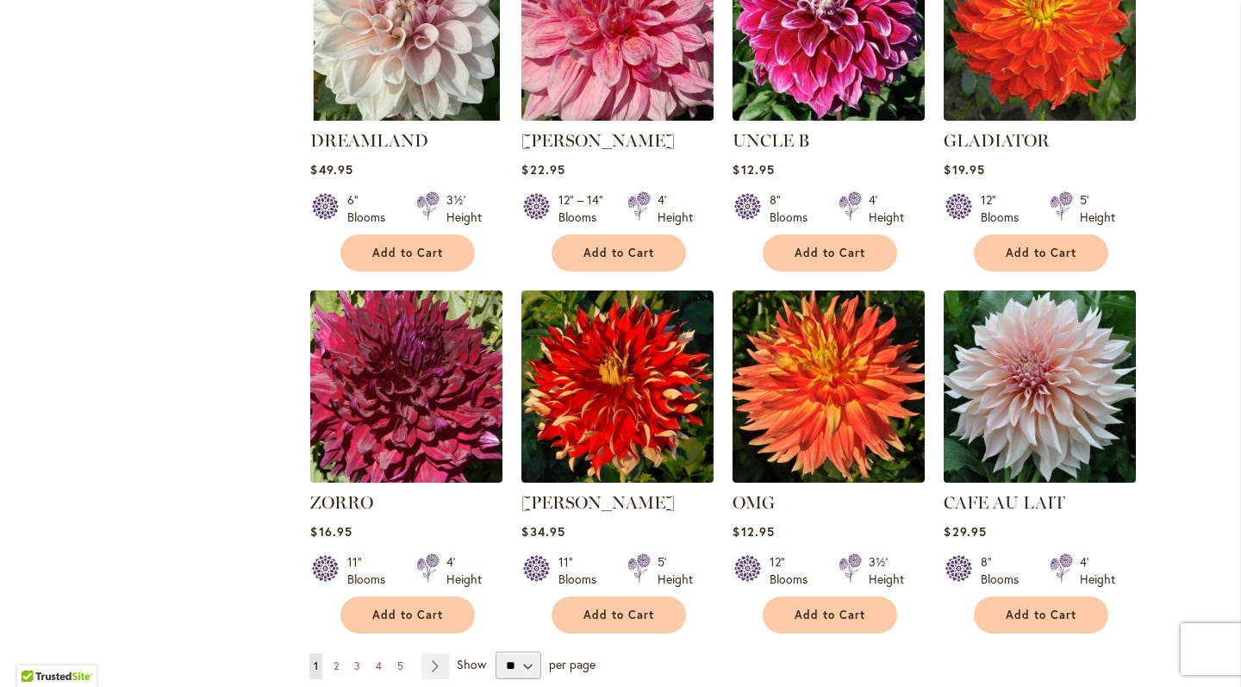
click at [1008, 387] on img at bounding box center [1041, 386] width 202 height 202
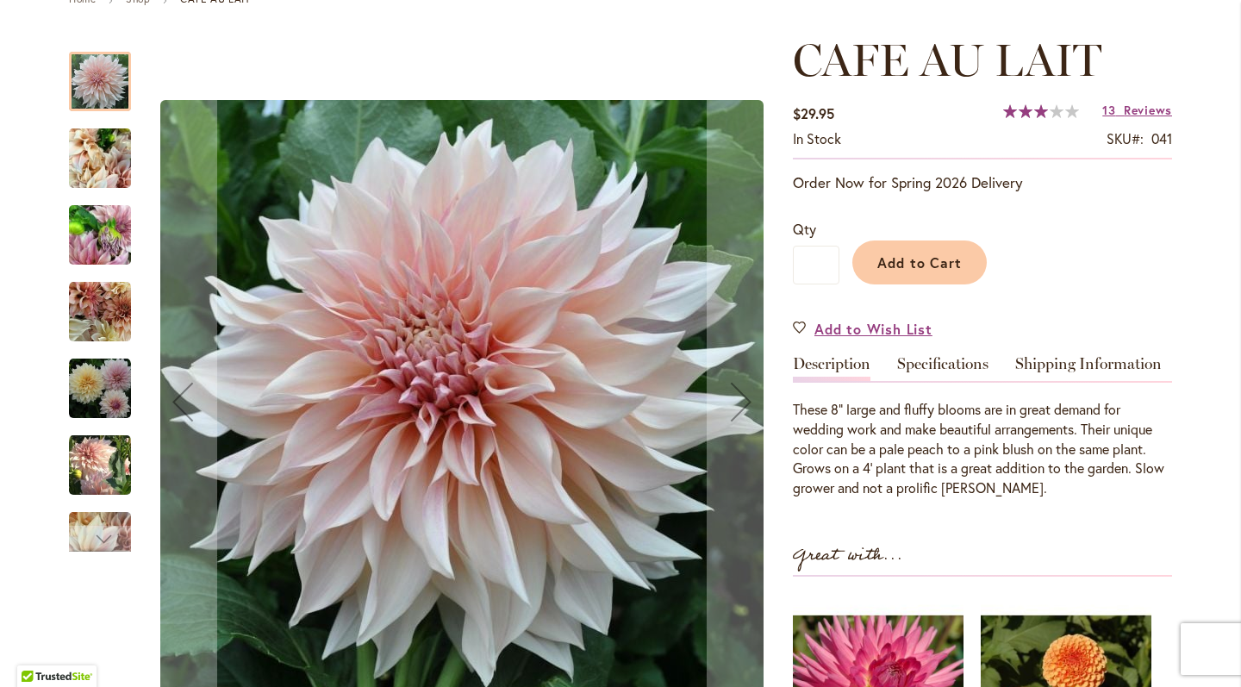
scroll to position [228, 0]
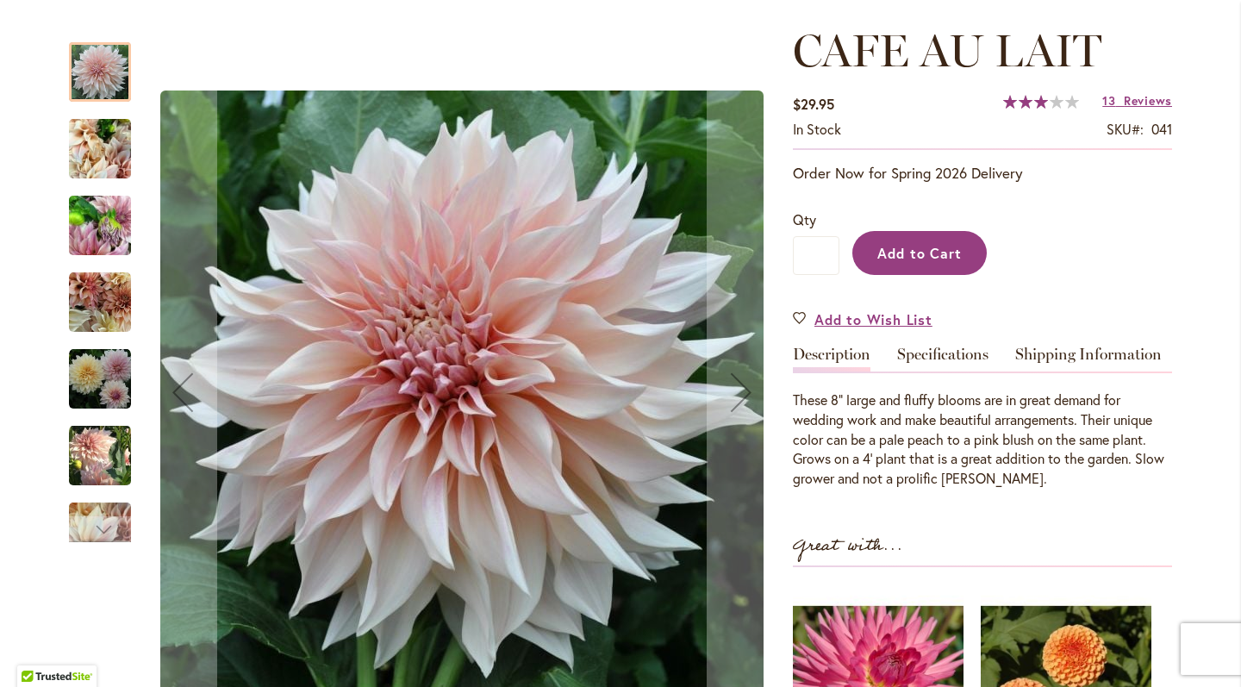
click at [954, 262] on span "Add to Cart" at bounding box center [920, 253] width 85 height 18
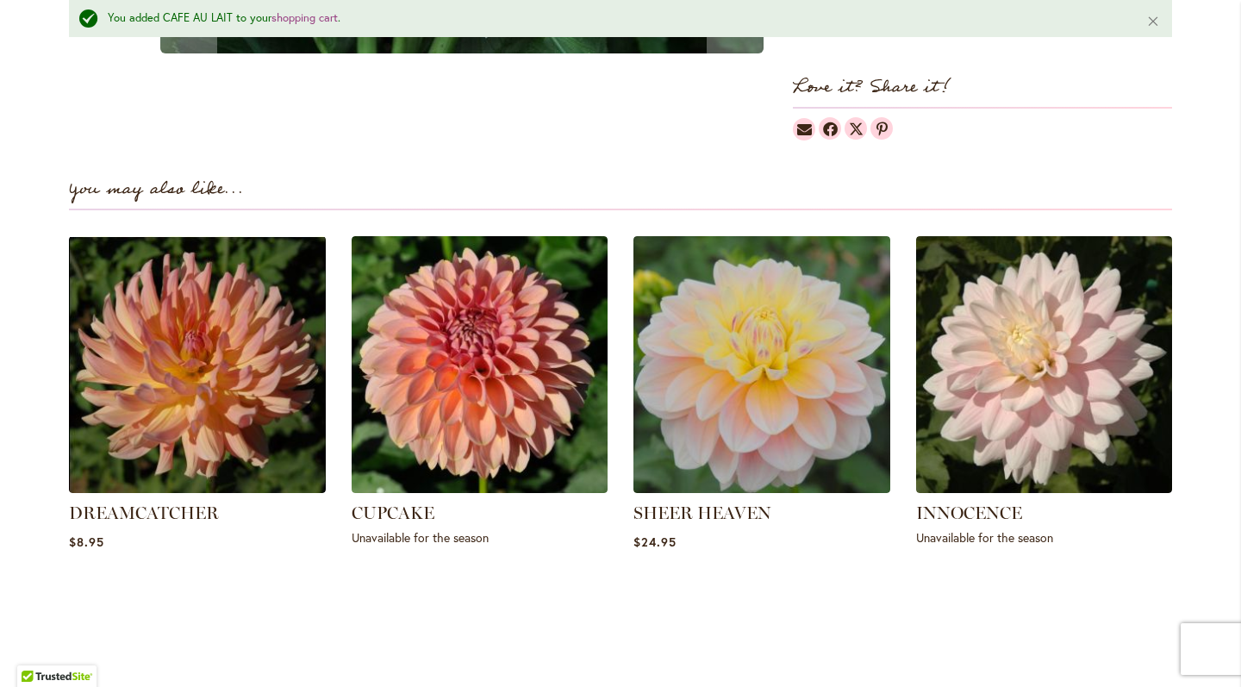
scroll to position [1135, 0]
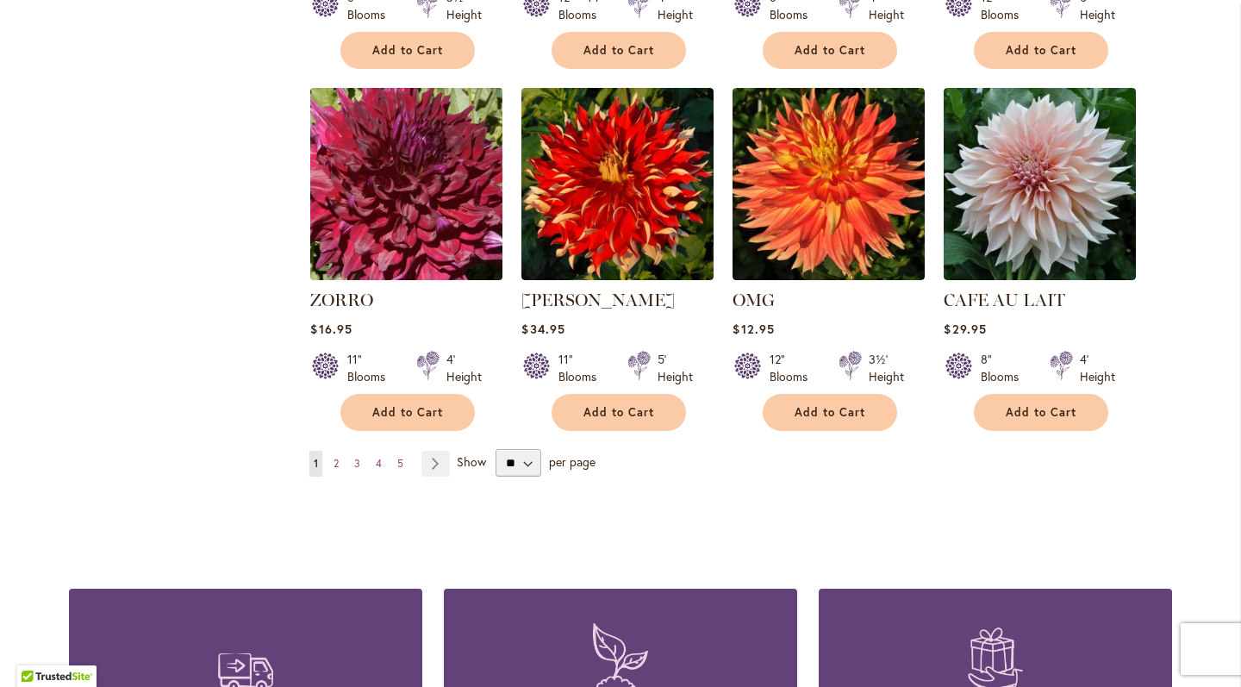
scroll to position [1358, 0]
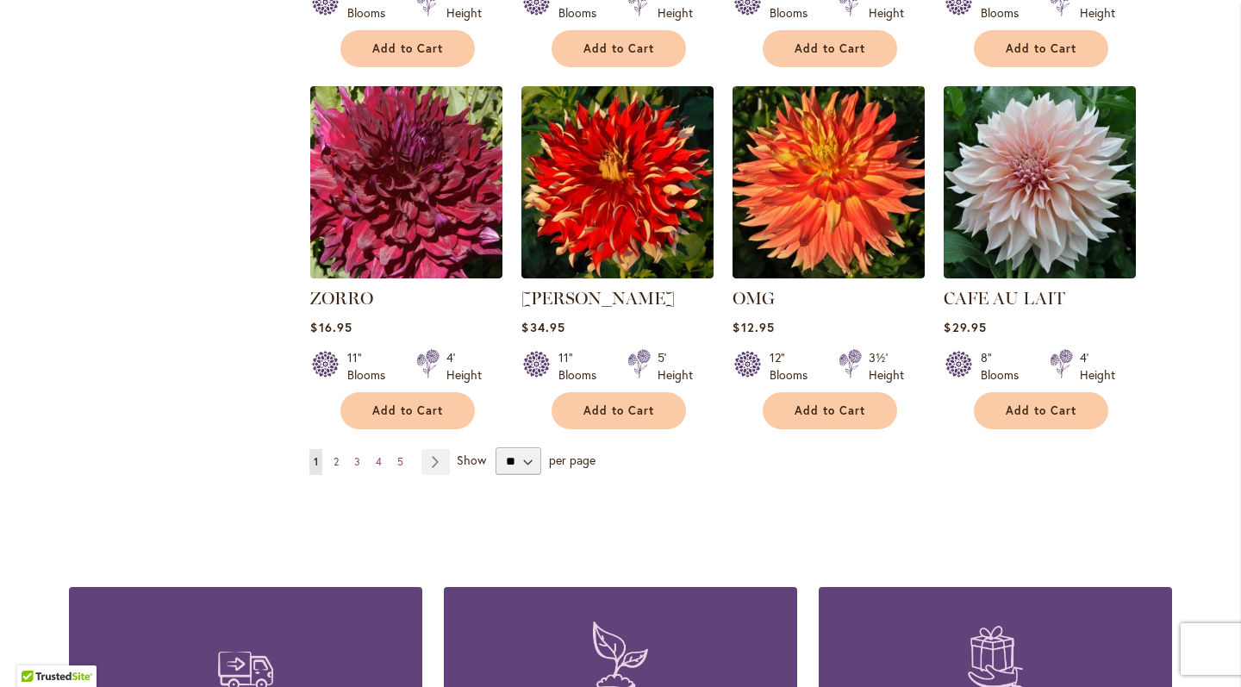
click at [338, 468] on span "2" at bounding box center [336, 461] width 5 height 13
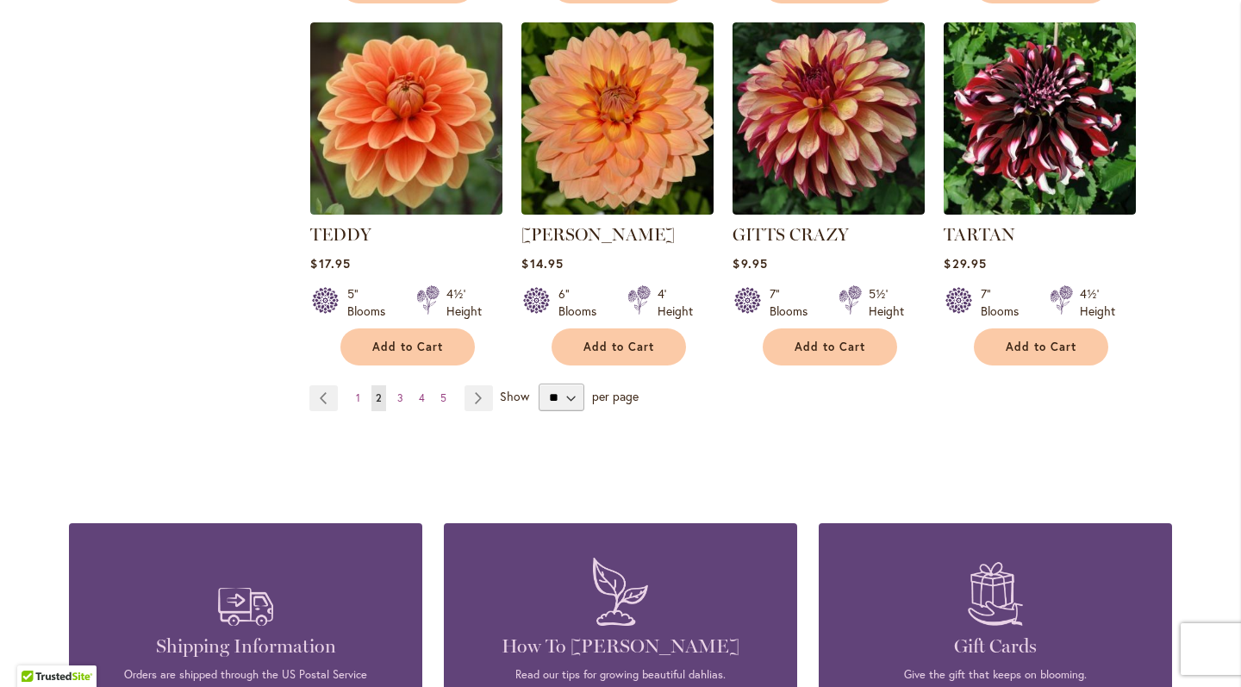
scroll to position [1447, 0]
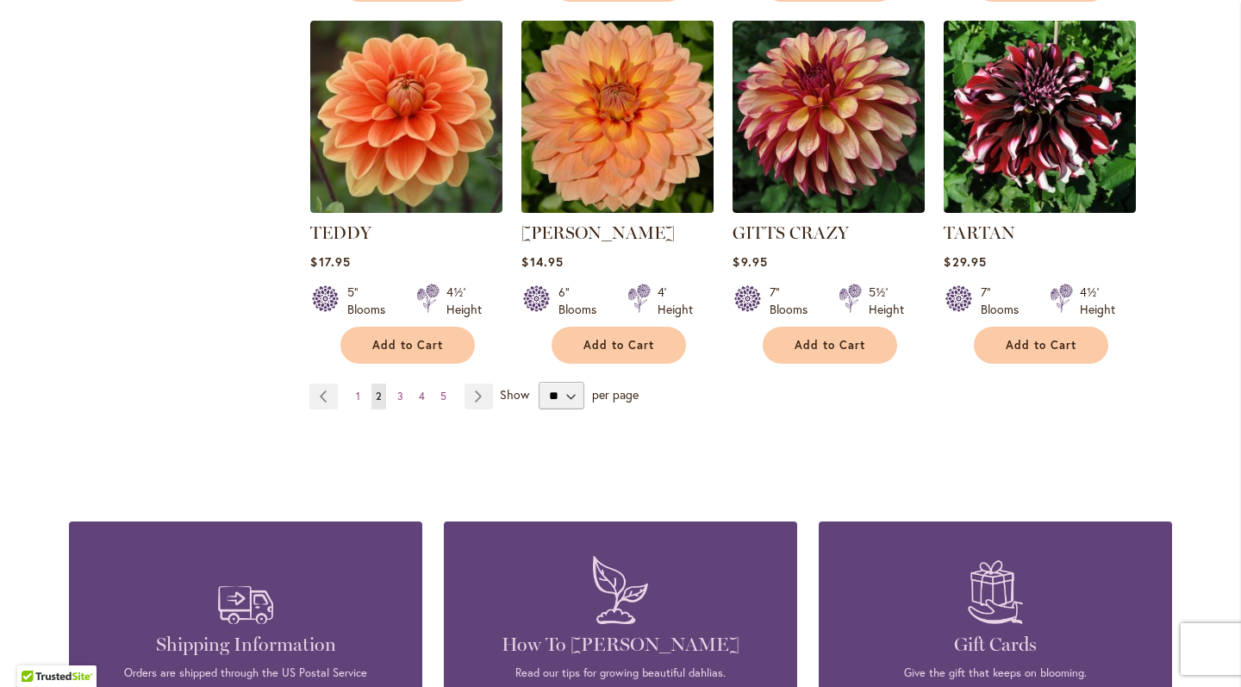
click at [551, 203] on img at bounding box center [618, 117] width 202 height 202
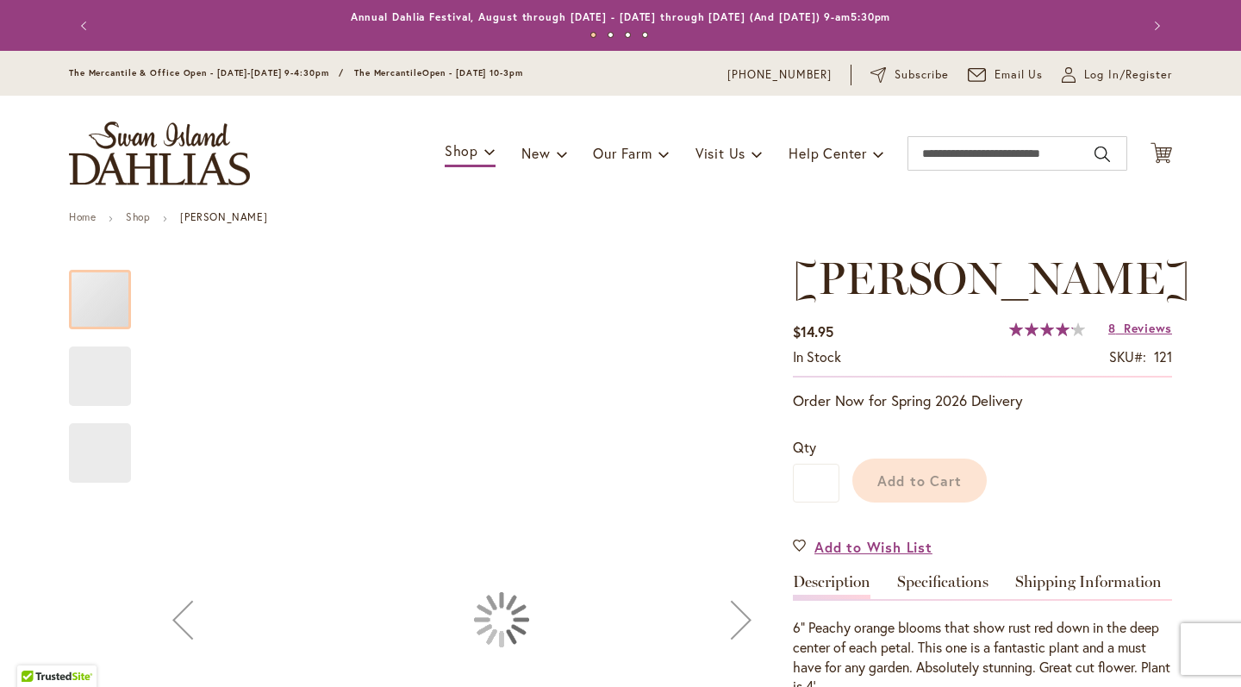
scroll to position [321, 0]
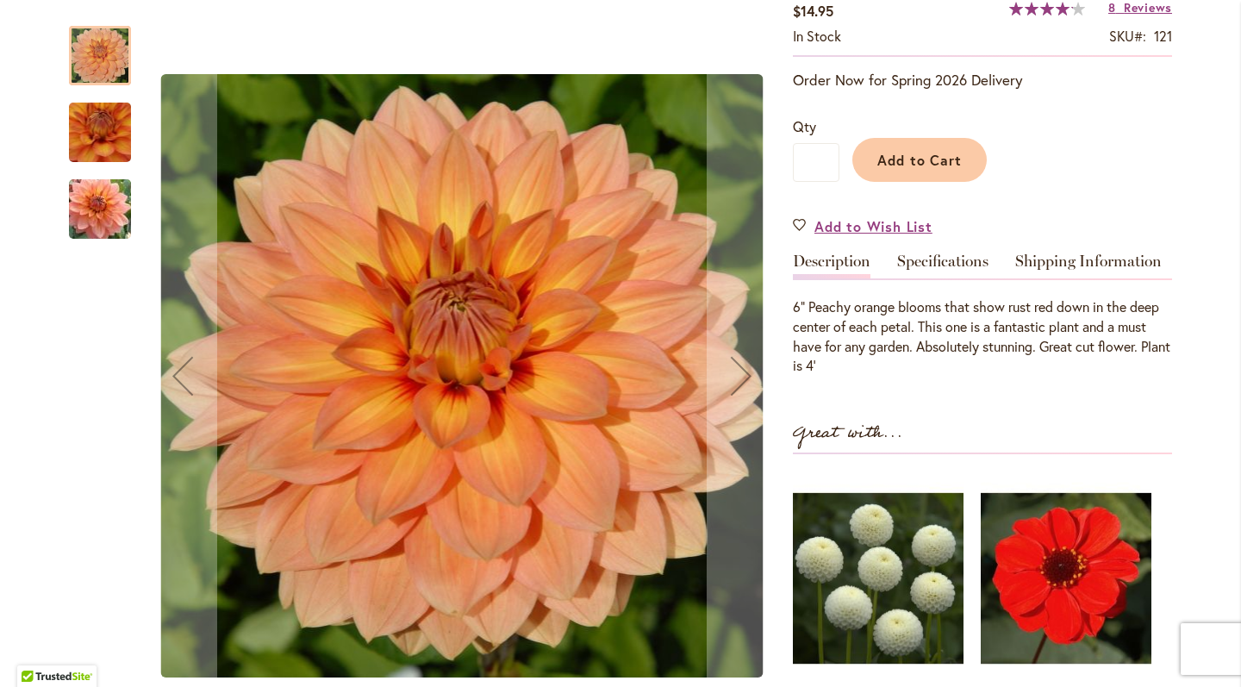
click at [93, 210] on img "Nicholas" at bounding box center [100, 209] width 124 height 83
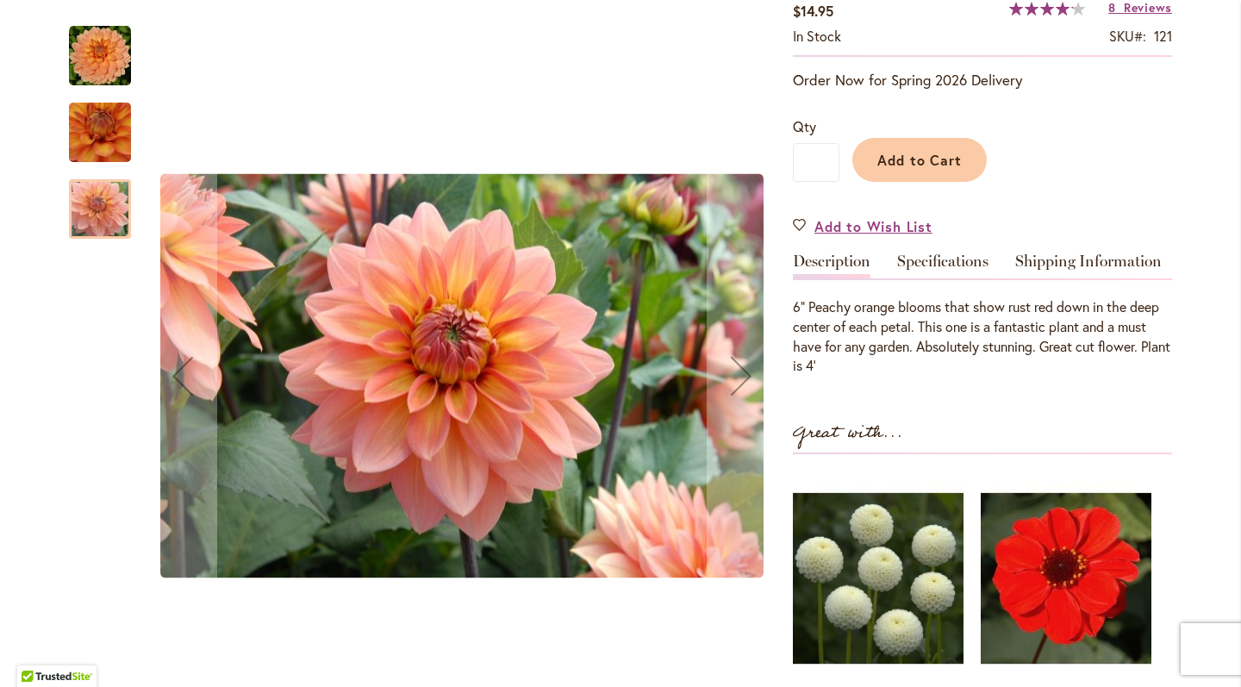
click at [103, 128] on img "Nicholas" at bounding box center [101, 132] width 122 height 119
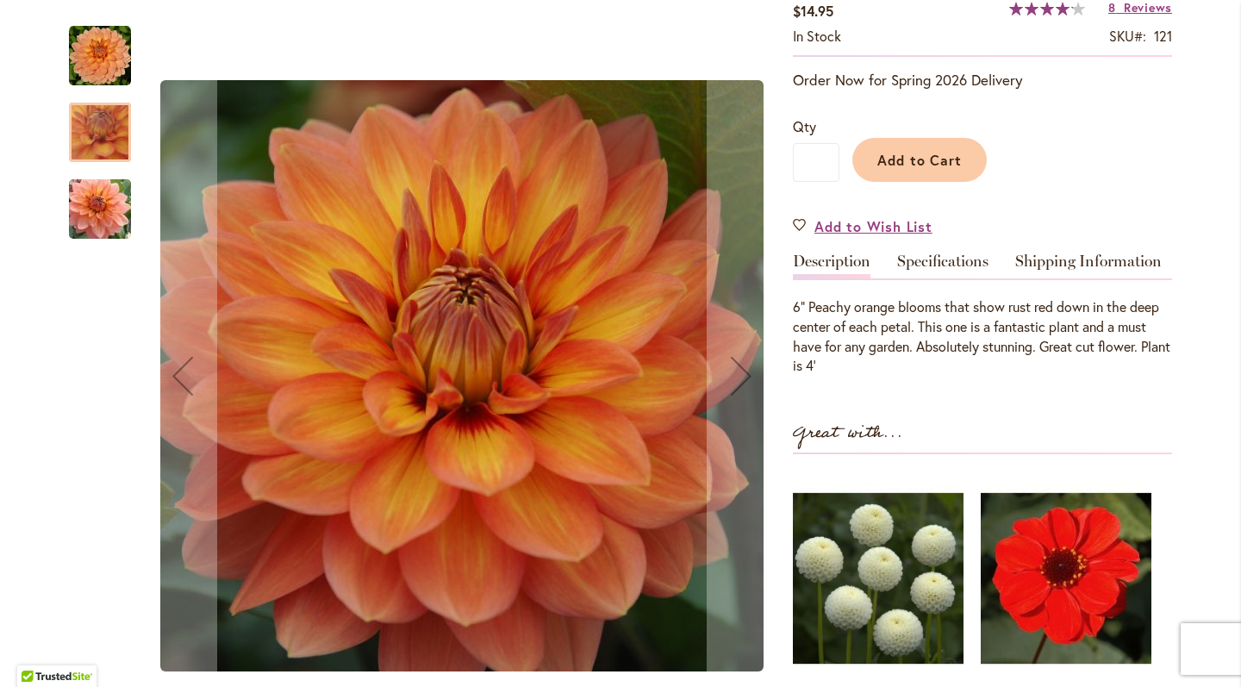
click at [106, 42] on img "Nicholas" at bounding box center [100, 56] width 62 height 62
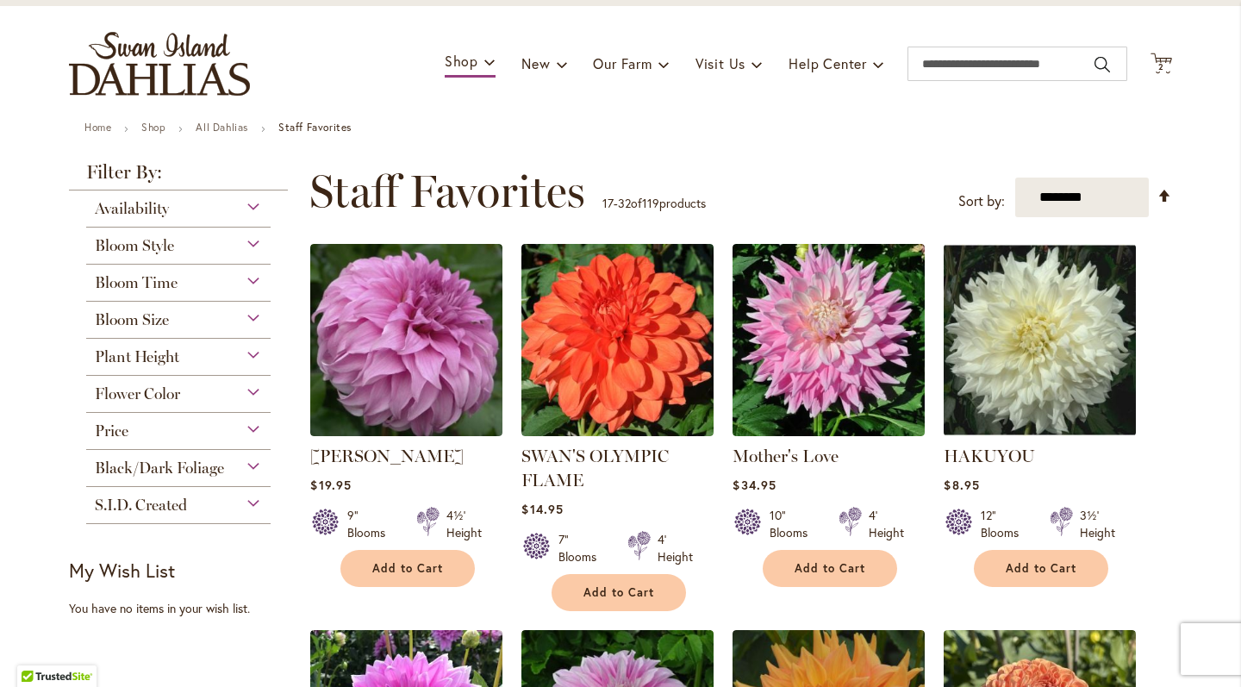
scroll to position [95, 0]
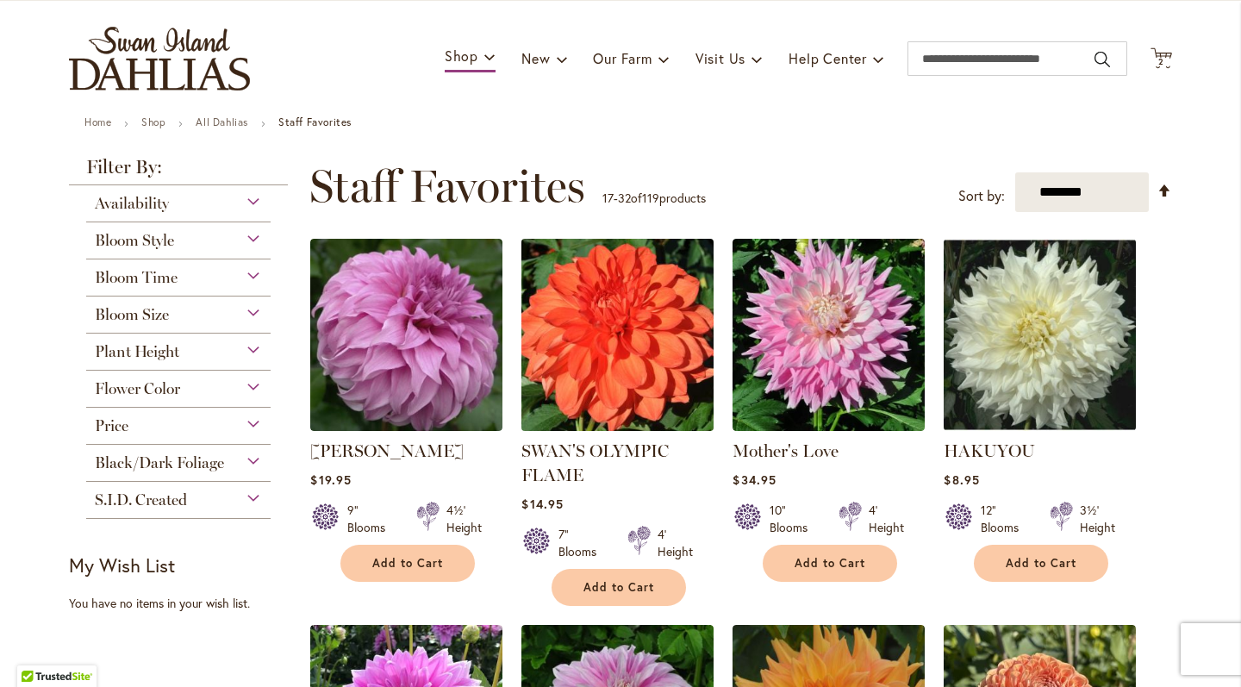
click at [623, 308] on img at bounding box center [618, 335] width 202 height 202
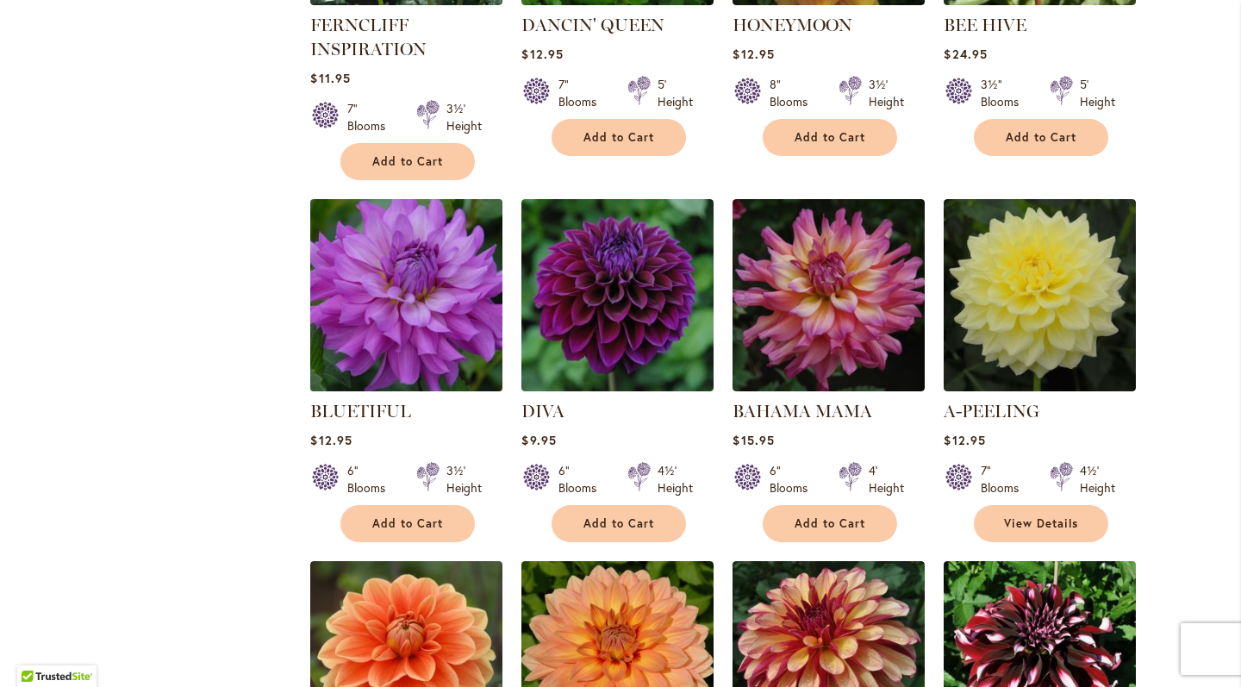
scroll to position [948, 0]
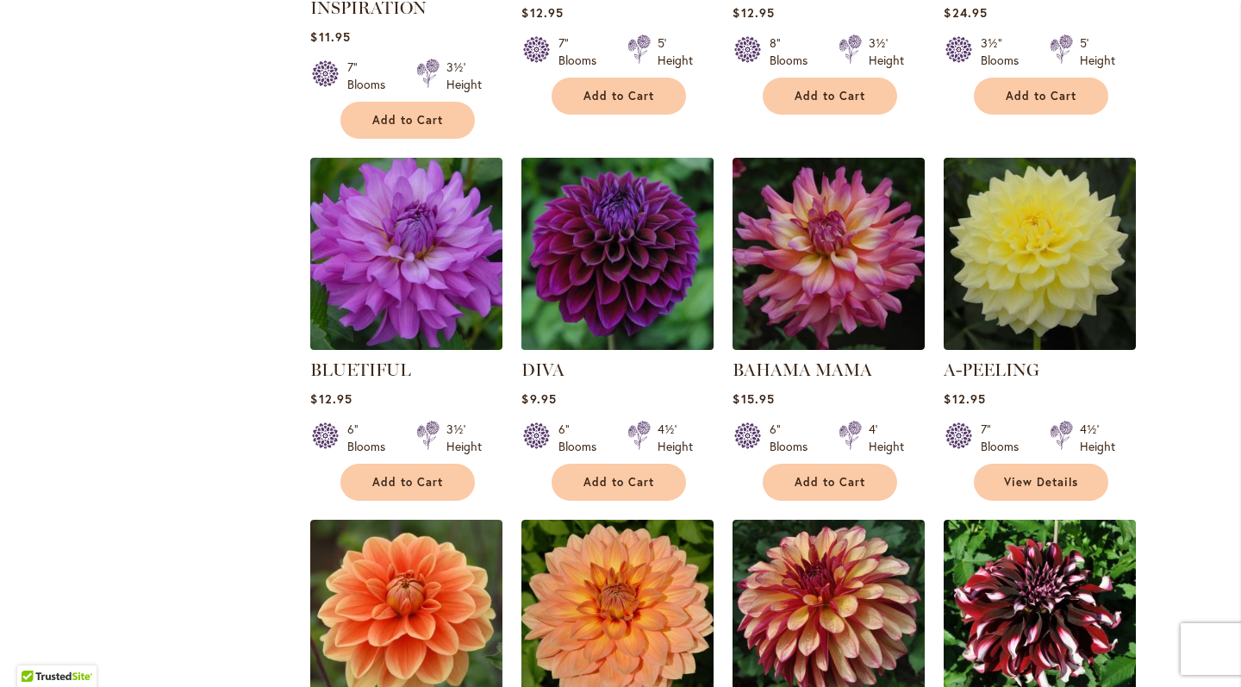
click at [633, 268] on img at bounding box center [618, 254] width 202 height 202
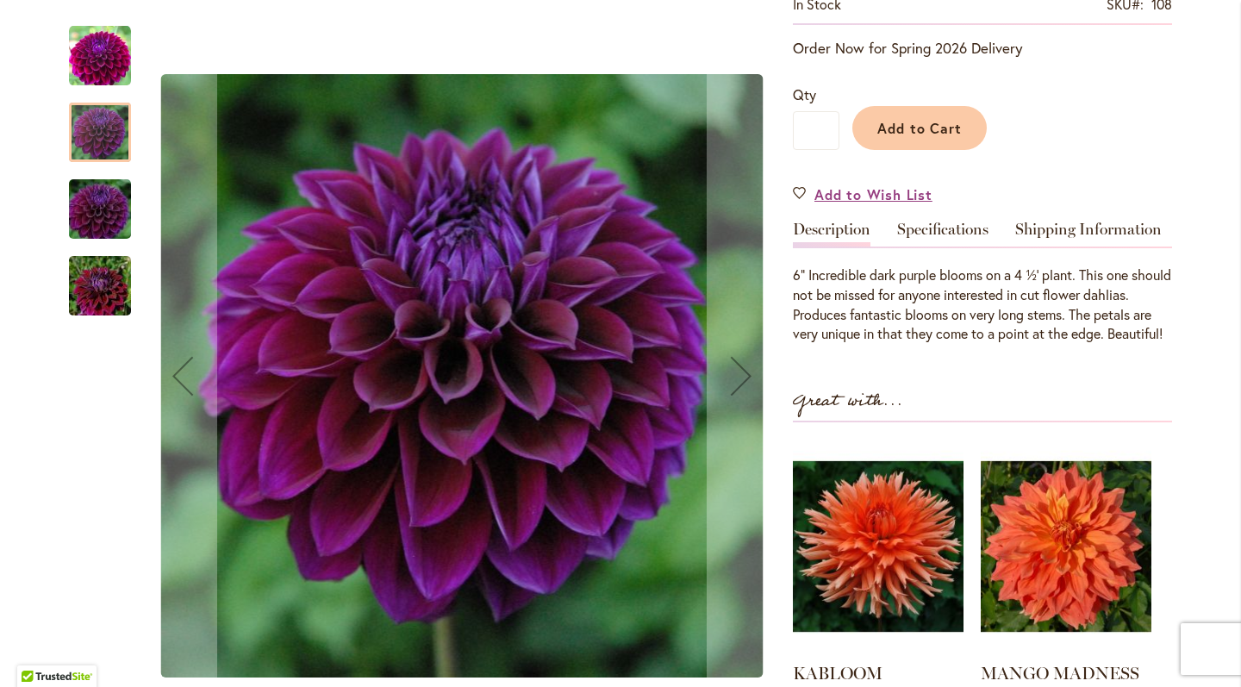
scroll to position [351, 0]
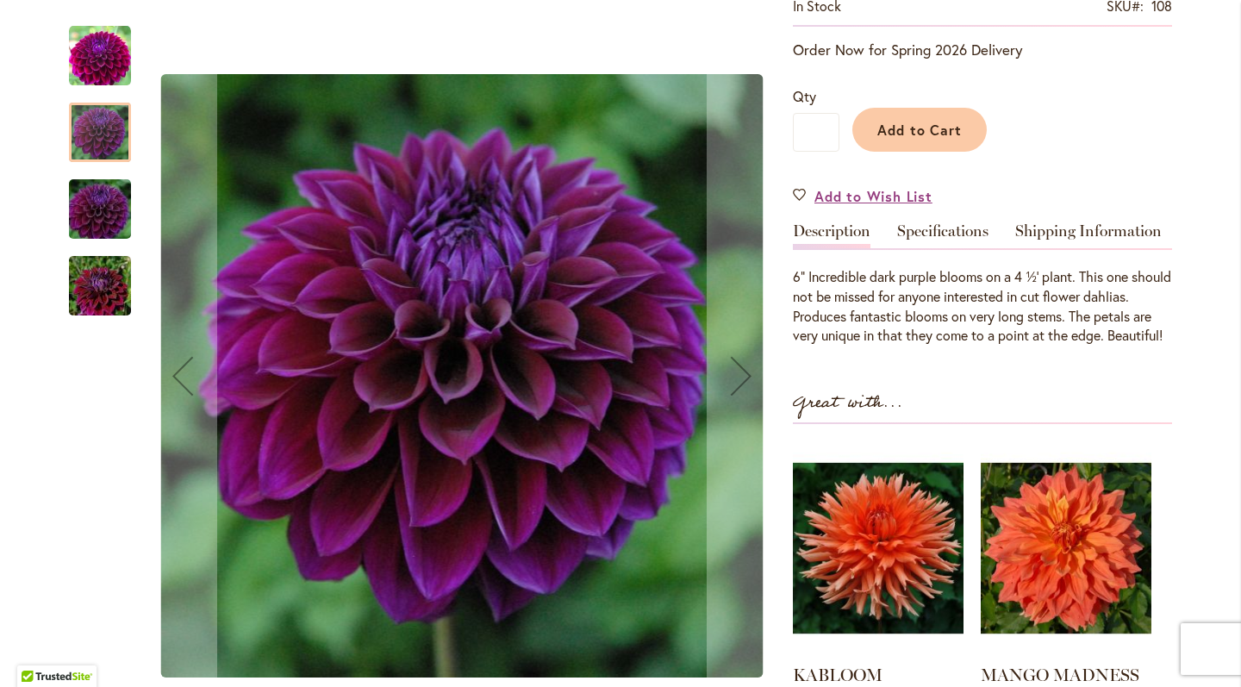
click at [101, 284] on img "Diva" at bounding box center [100, 286] width 124 height 83
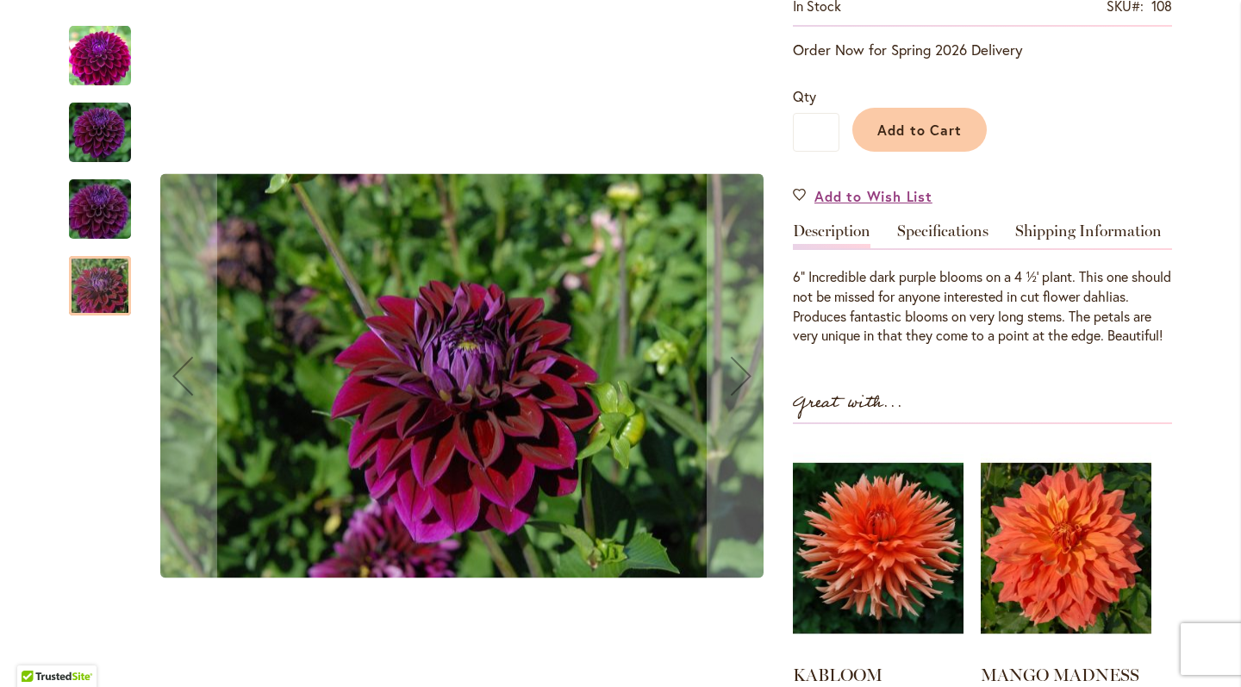
click at [94, 242] on div "Diva" at bounding box center [100, 277] width 62 height 77
click at [94, 199] on img "Diva" at bounding box center [100, 209] width 124 height 83
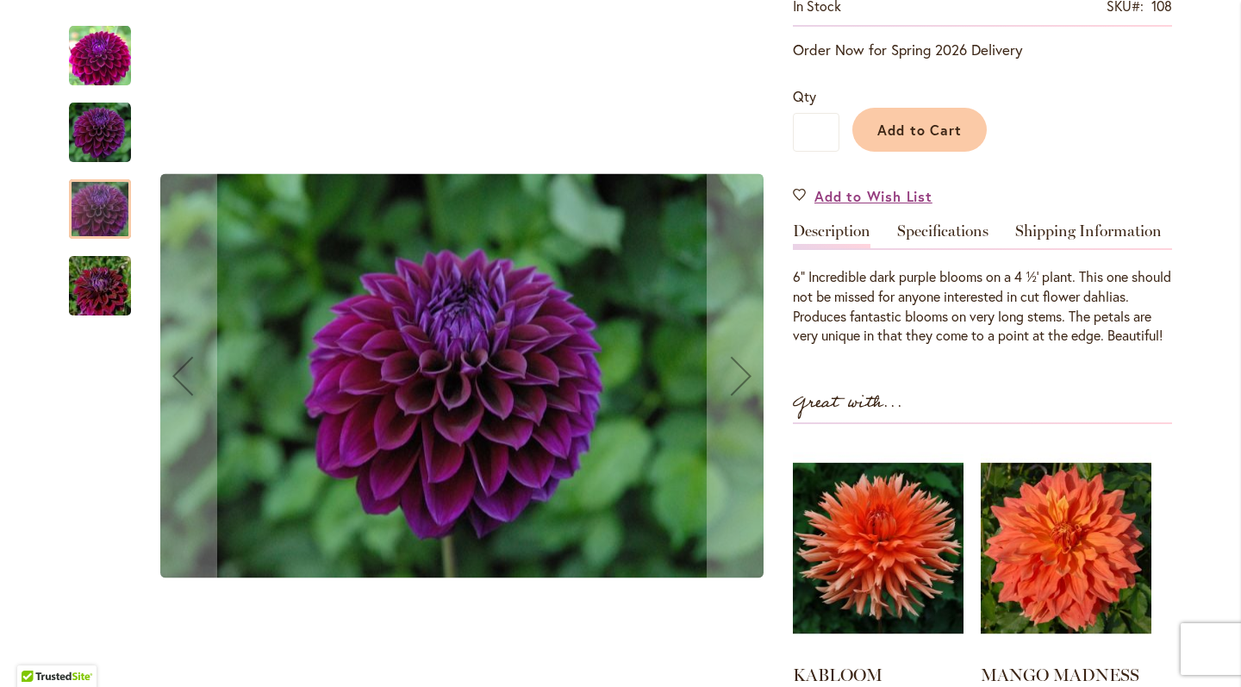
click at [91, 123] on img "Diva" at bounding box center [100, 133] width 62 height 62
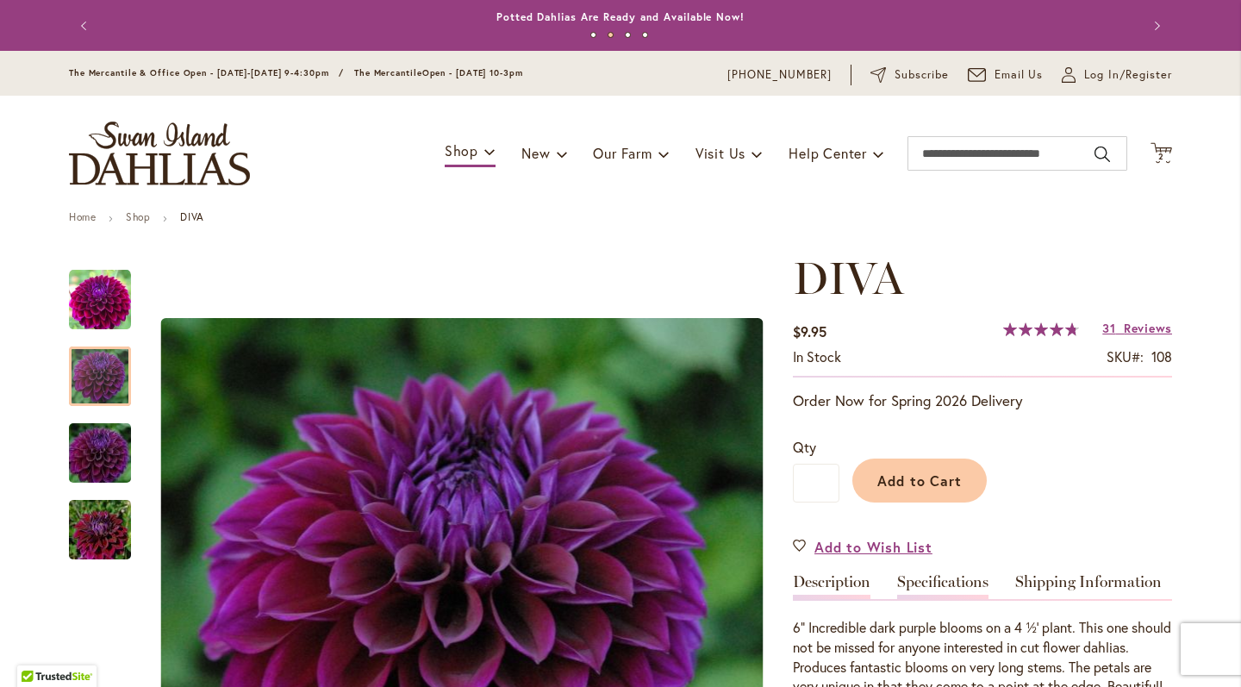
scroll to position [0, 0]
click at [943, 490] on span "Add to Cart" at bounding box center [920, 481] width 85 height 18
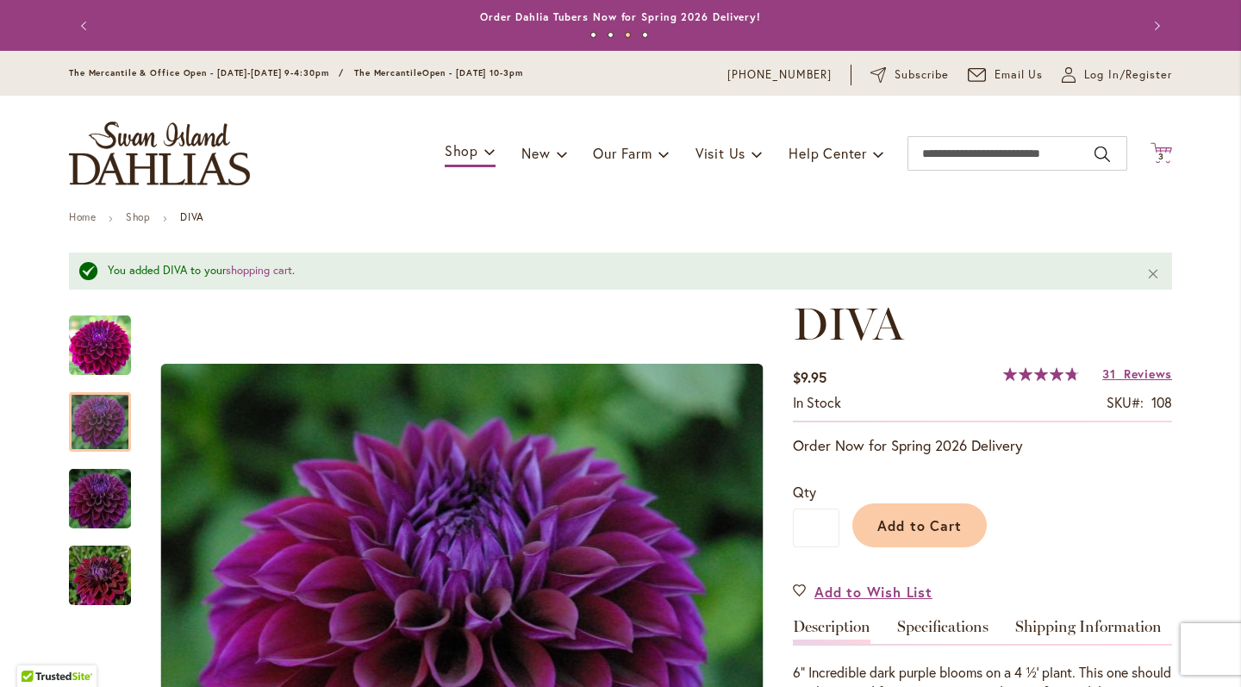
click at [1165, 161] on span "3 3 items" at bounding box center [1161, 157] width 17 height 9
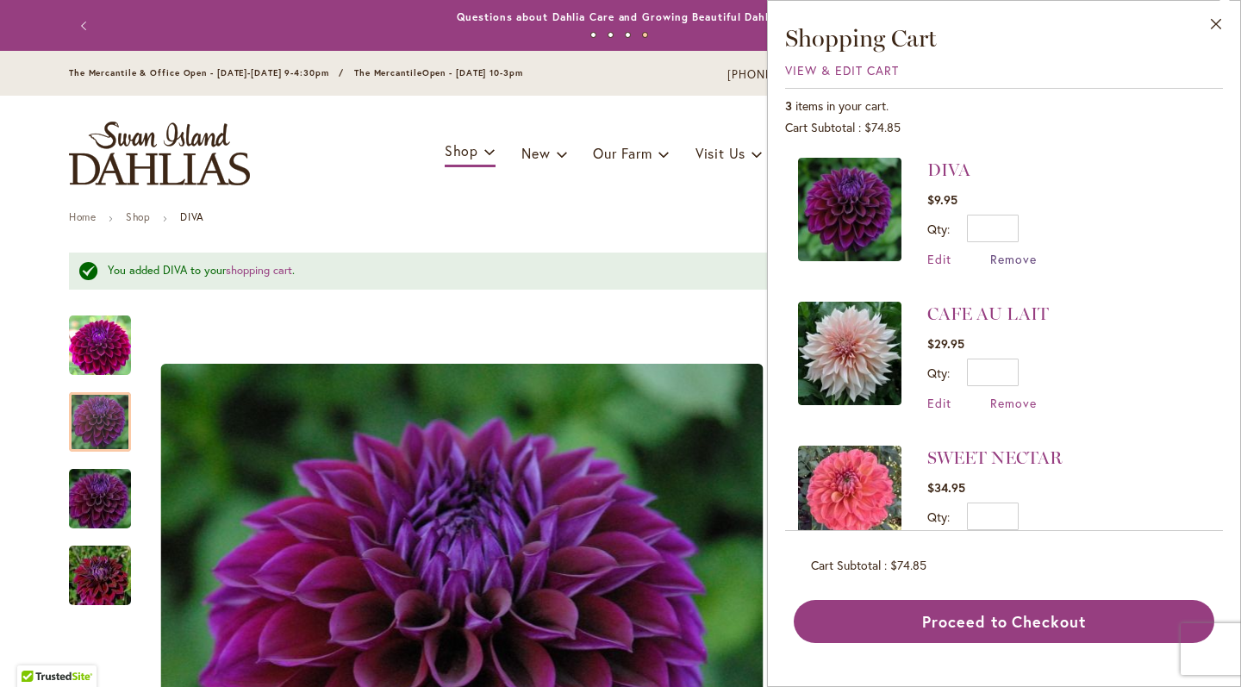
click at [1014, 259] on span "Remove" at bounding box center [1013, 259] width 47 height 16
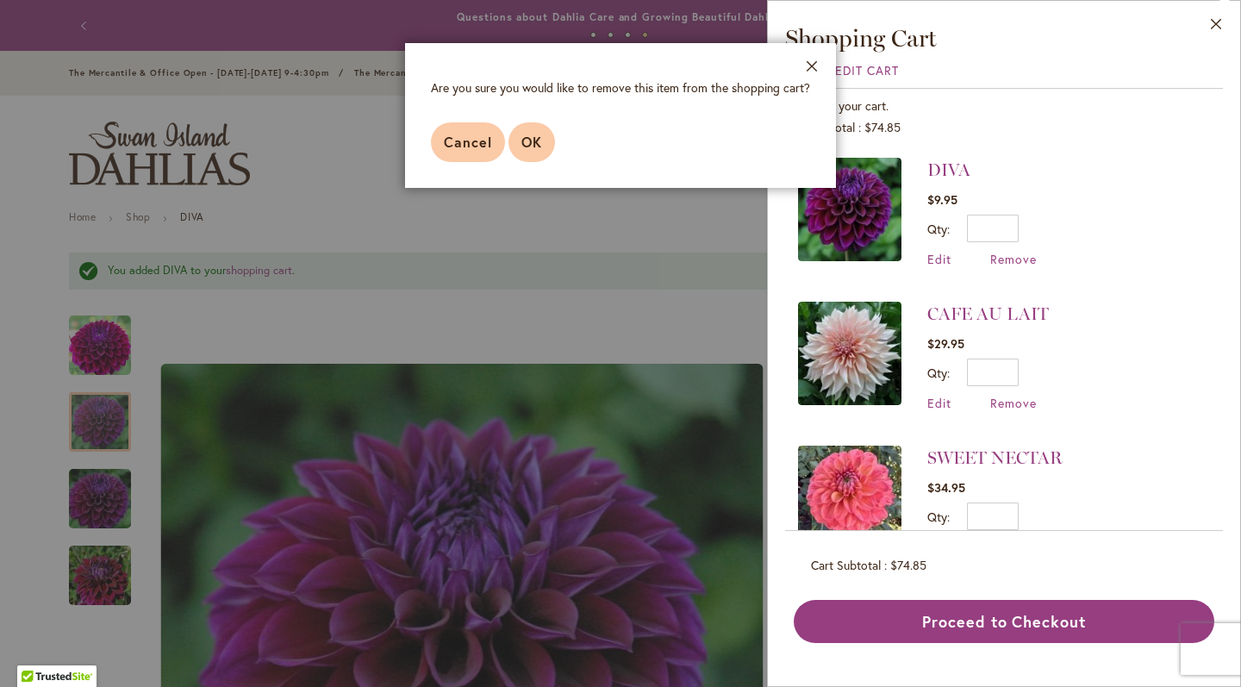
click at [522, 140] on span "OK" at bounding box center [532, 142] width 21 height 18
